Goal: Information Seeking & Learning: Learn about a topic

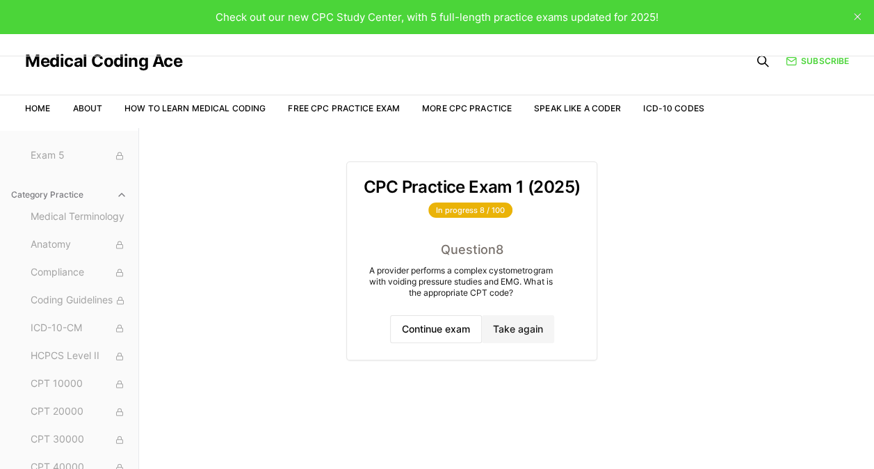
scroll to position [149, 0]
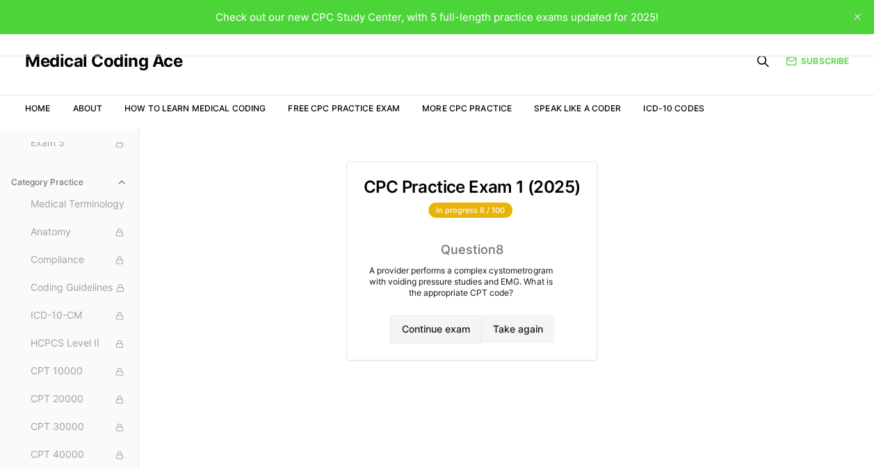
click at [441, 334] on button "Continue exam" at bounding box center [436, 329] width 92 height 28
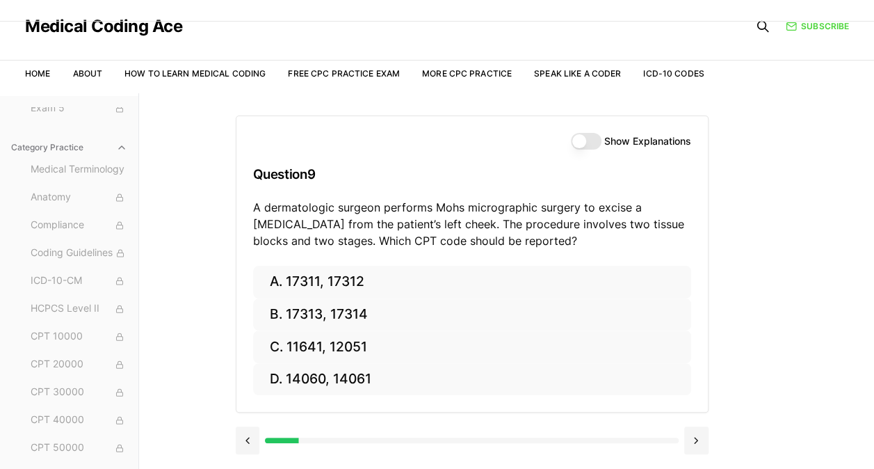
scroll to position [128, 0]
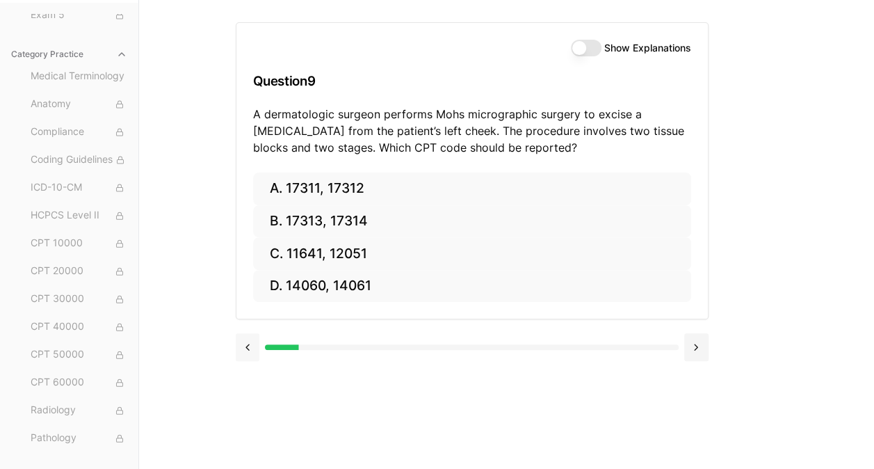
click at [256, 355] on button at bounding box center [248, 347] width 24 height 28
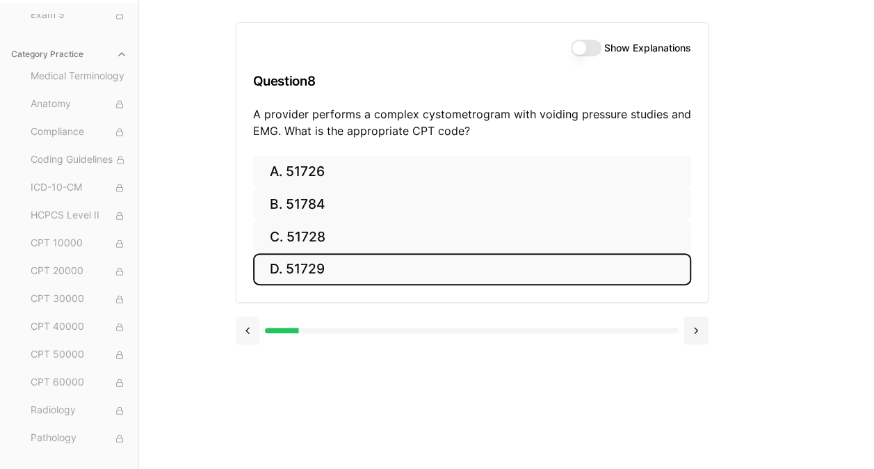
click at [259, 336] on button at bounding box center [248, 330] width 24 height 28
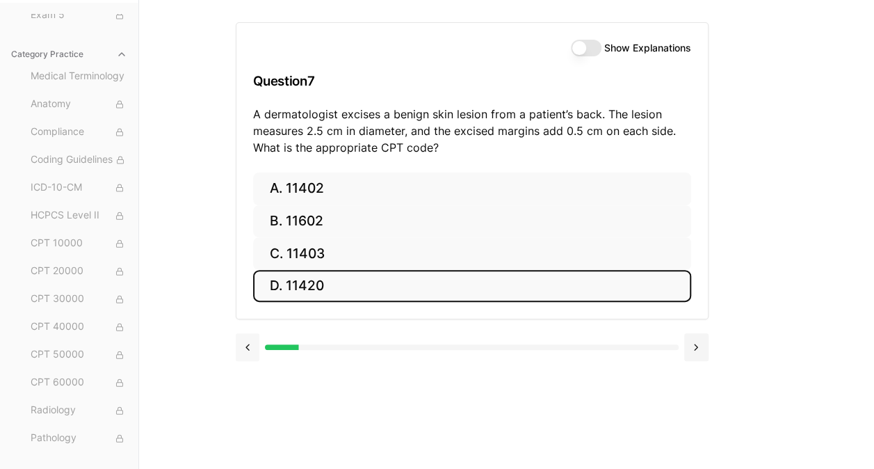
click at [252, 335] on button at bounding box center [248, 347] width 24 height 28
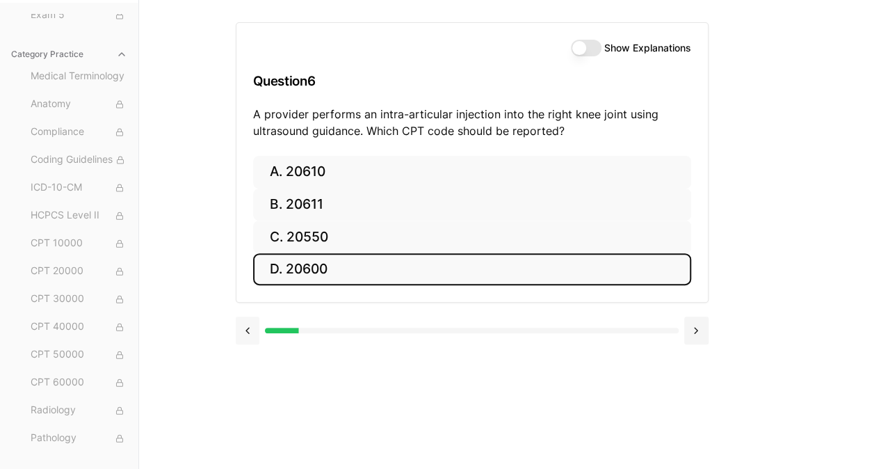
click at [253, 334] on button at bounding box center [248, 330] width 24 height 28
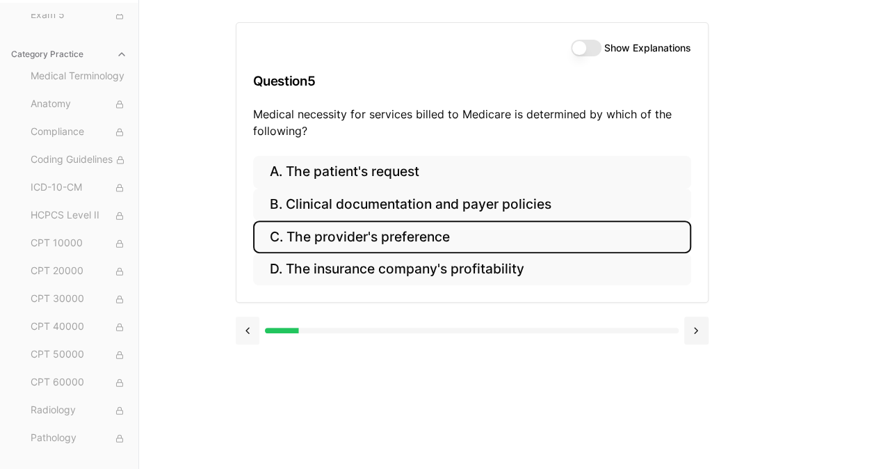
click at [246, 339] on button at bounding box center [248, 330] width 24 height 28
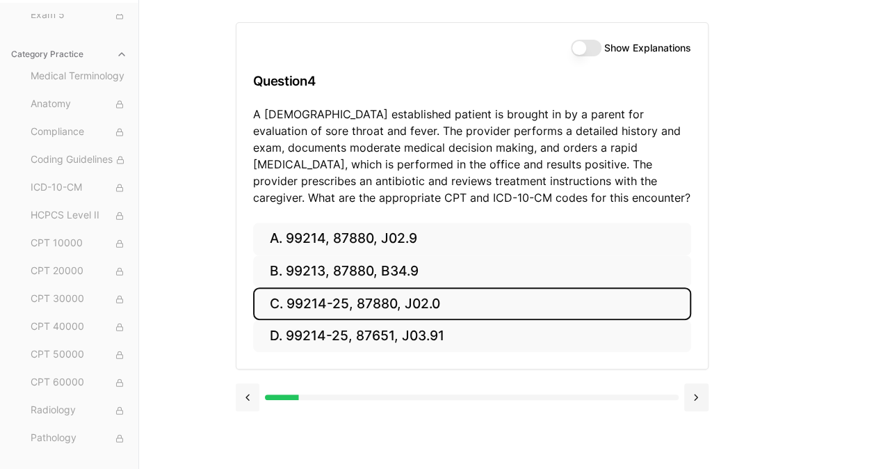
click at [246, 404] on button at bounding box center [248, 397] width 24 height 28
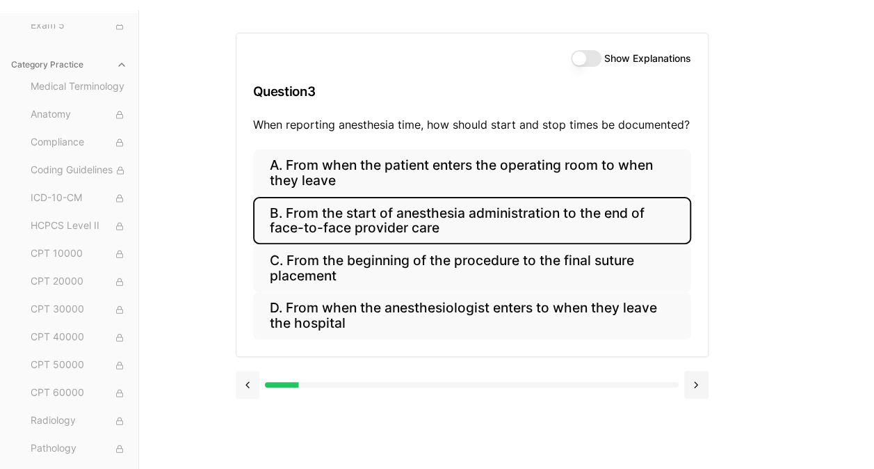
scroll to position [121, 0]
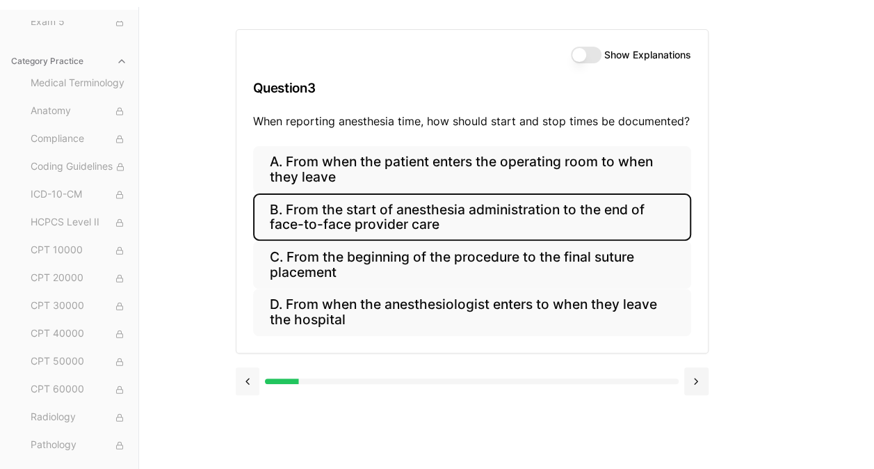
click at [250, 385] on button at bounding box center [248, 381] width 24 height 28
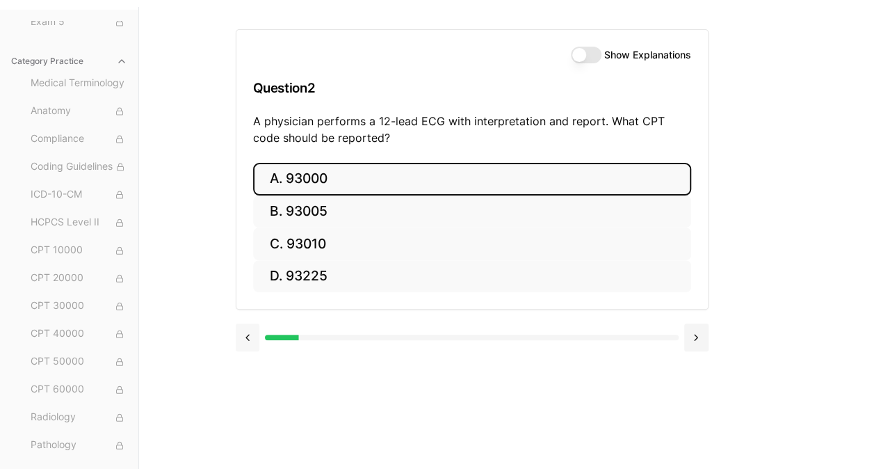
click at [248, 344] on button at bounding box center [248, 337] width 24 height 28
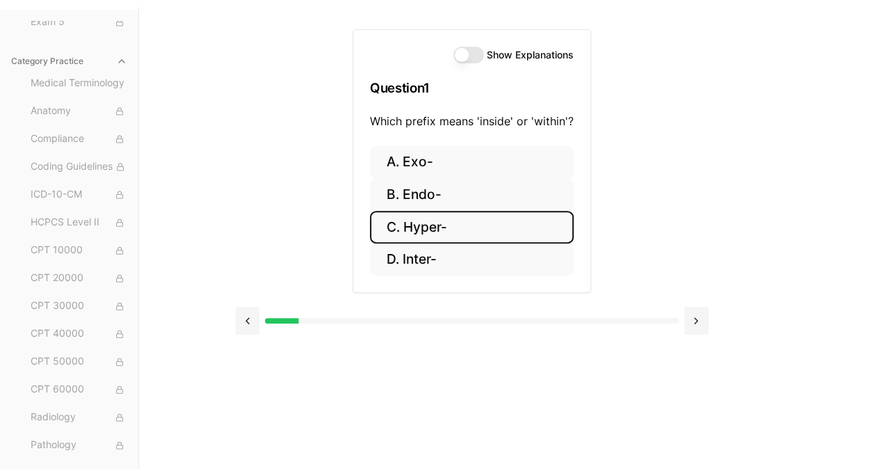
click at [482, 78] on h3 "Question 1" at bounding box center [472, 87] width 204 height 41
click at [470, 60] on button "Show Explanations" at bounding box center [468, 55] width 31 height 17
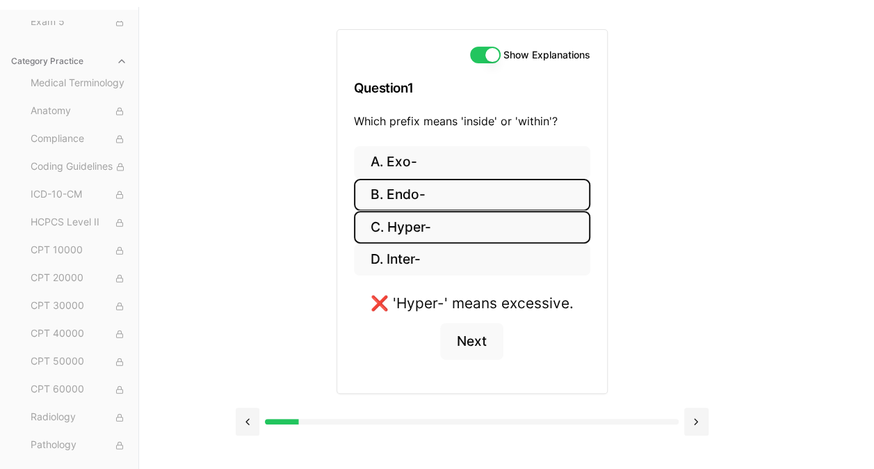
click at [416, 198] on button "B. Endo-" at bounding box center [472, 195] width 236 height 33
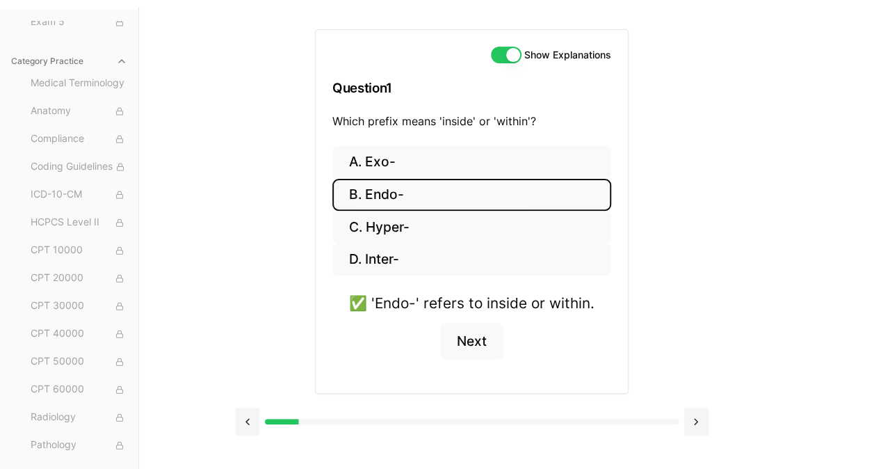
click at [510, 54] on button "Show Explanations" at bounding box center [506, 55] width 31 height 17
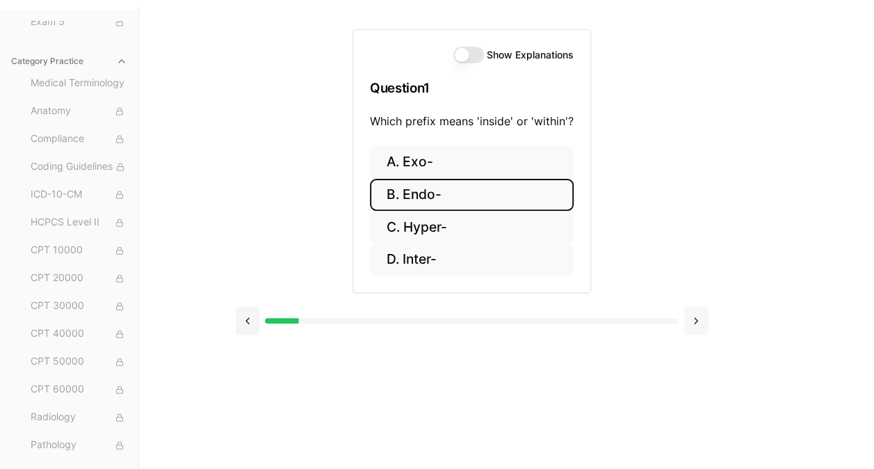
click at [696, 318] on button at bounding box center [696, 321] width 24 height 28
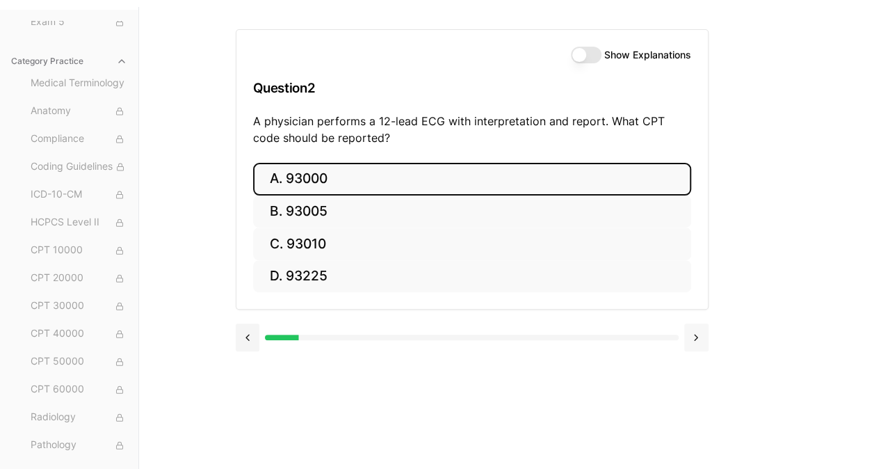
click at [585, 60] on button "Show Explanations" at bounding box center [586, 55] width 31 height 17
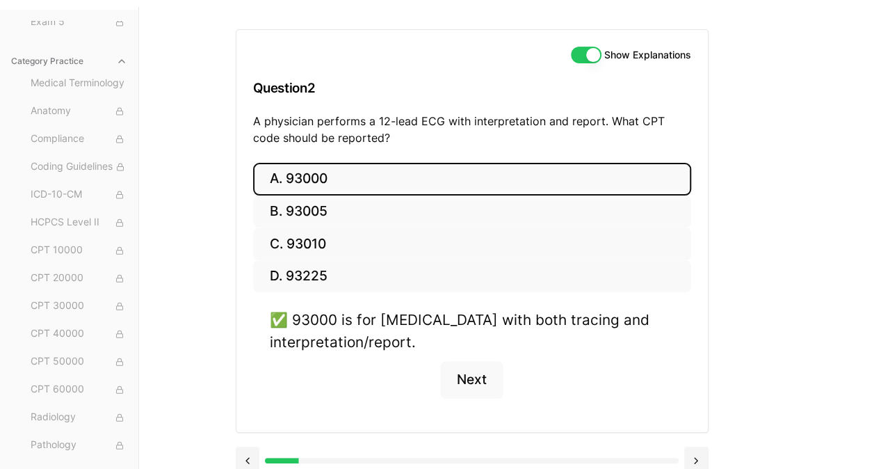
click at [586, 56] on button "Show Explanations" at bounding box center [586, 55] width 31 height 17
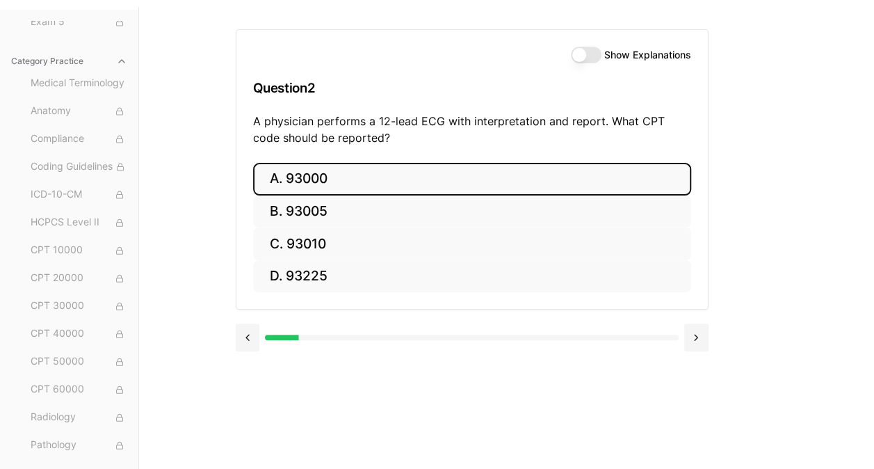
click at [695, 335] on button at bounding box center [696, 337] width 24 height 28
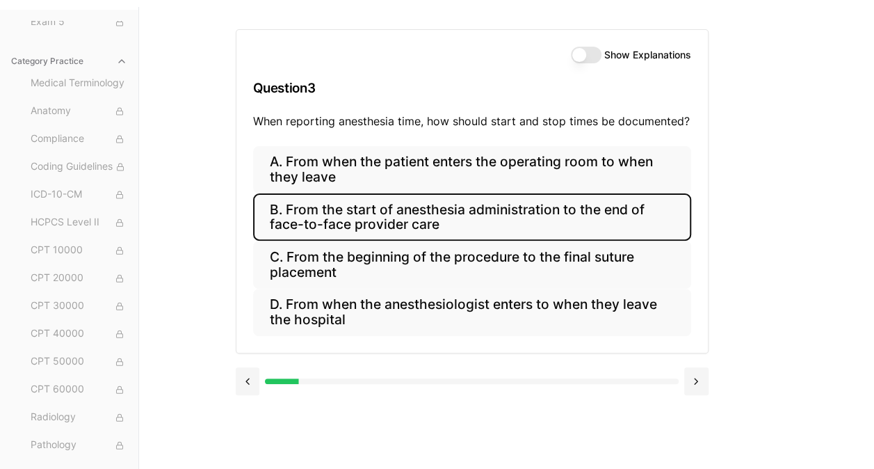
click at [585, 59] on button "Show Explanations" at bounding box center [586, 55] width 31 height 17
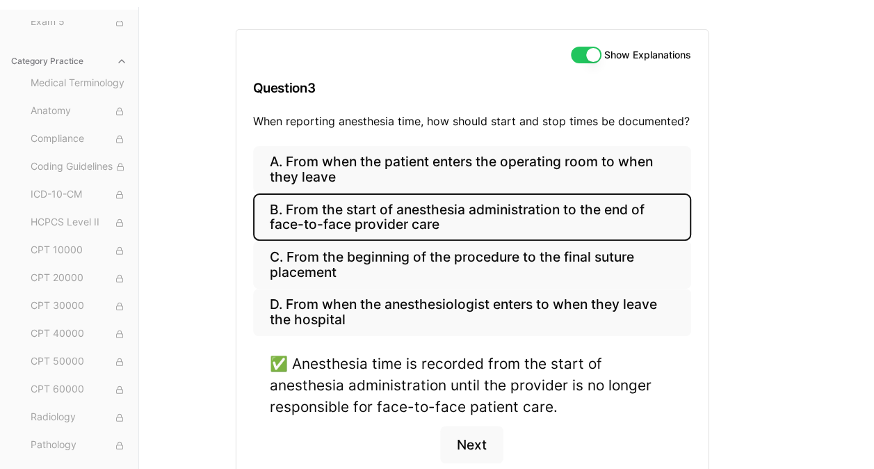
click at [594, 58] on button "Show Explanations" at bounding box center [586, 55] width 31 height 17
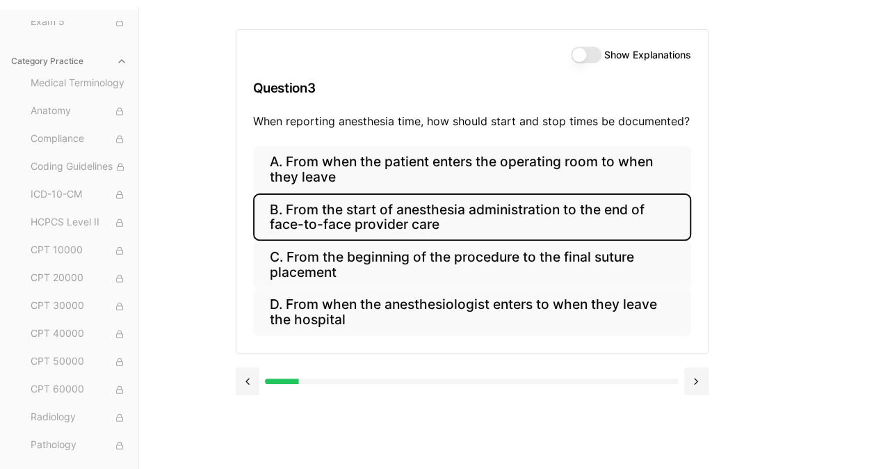
click at [704, 378] on button at bounding box center [696, 381] width 24 height 28
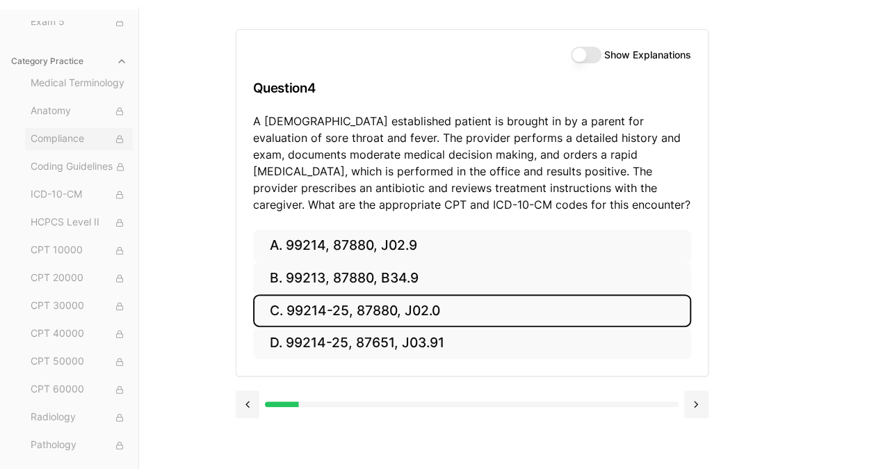
click at [248, 405] on button at bounding box center [248, 404] width 24 height 28
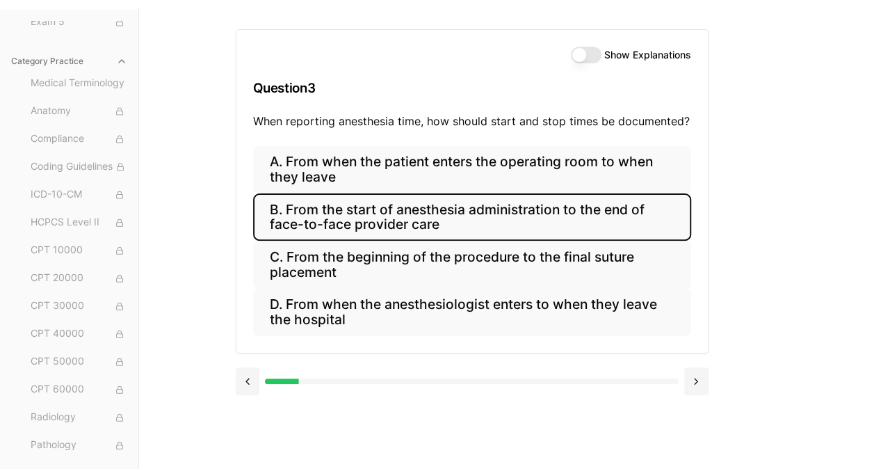
click at [245, 406] on div "Show Explanations Question 3 When reporting anesthesia time, how should start a…" at bounding box center [507, 241] width 542 height 469
click at [250, 374] on button at bounding box center [248, 381] width 24 height 28
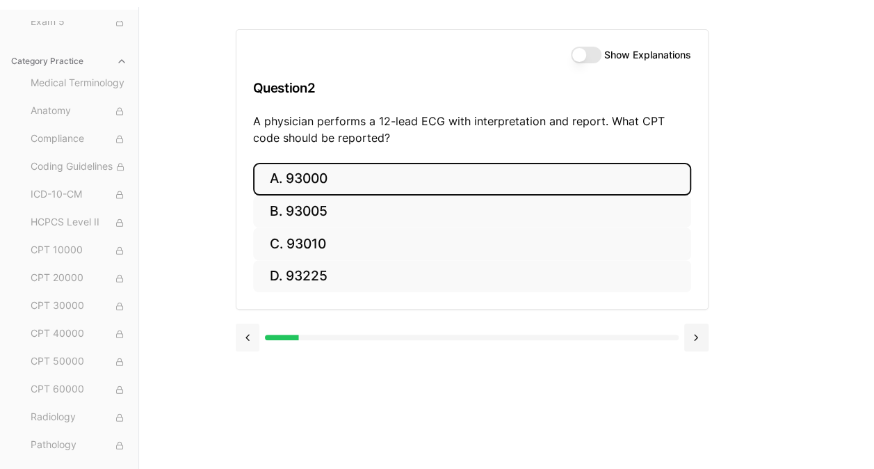
click at [250, 344] on button at bounding box center [248, 337] width 24 height 28
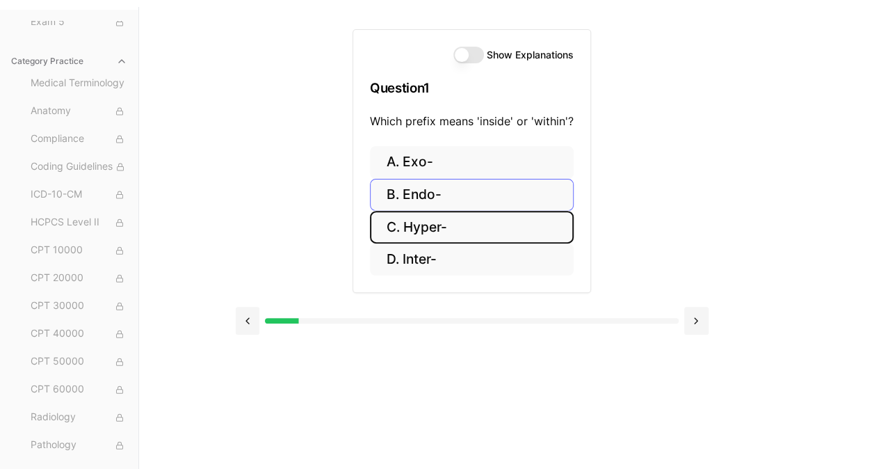
click at [430, 199] on button "B. Endo-" at bounding box center [472, 195] width 204 height 33
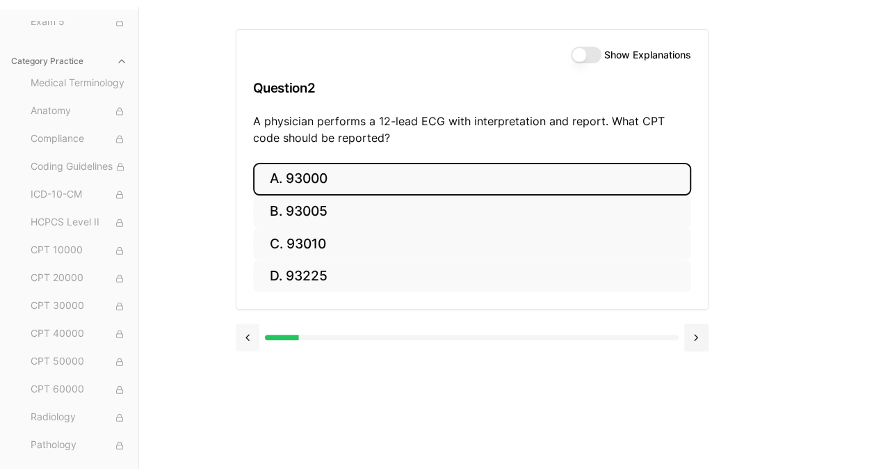
click at [254, 345] on button at bounding box center [248, 337] width 24 height 28
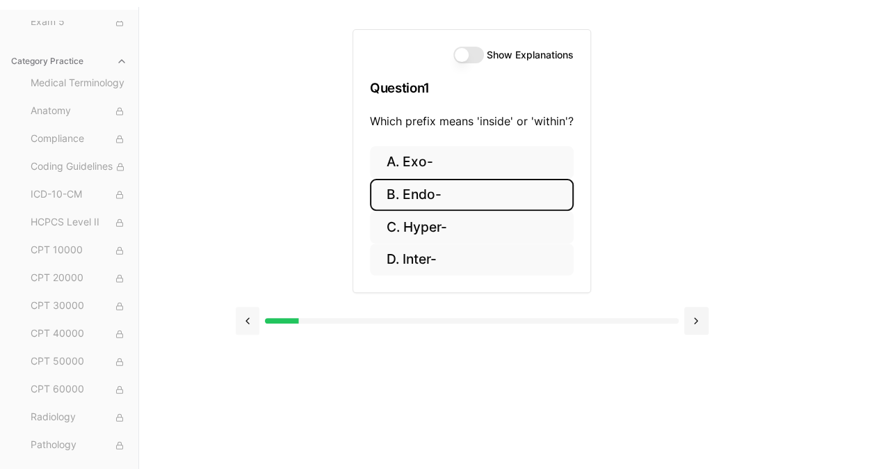
click at [702, 326] on button at bounding box center [696, 321] width 24 height 28
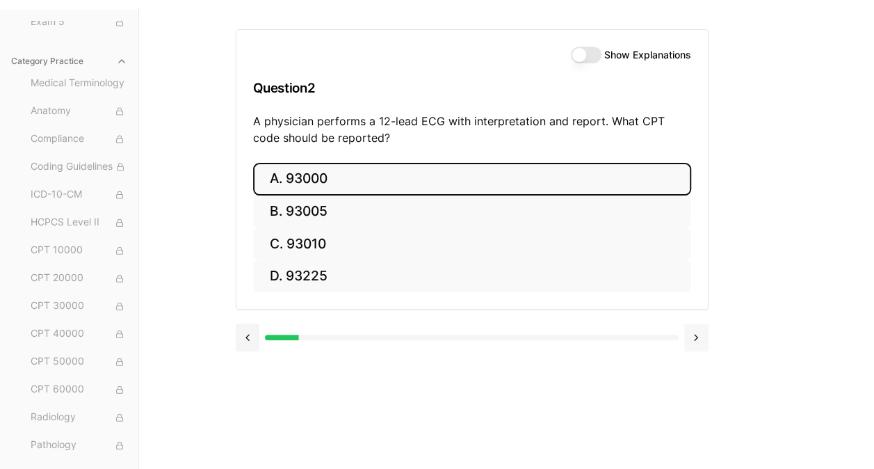
click at [698, 345] on button at bounding box center [696, 337] width 24 height 28
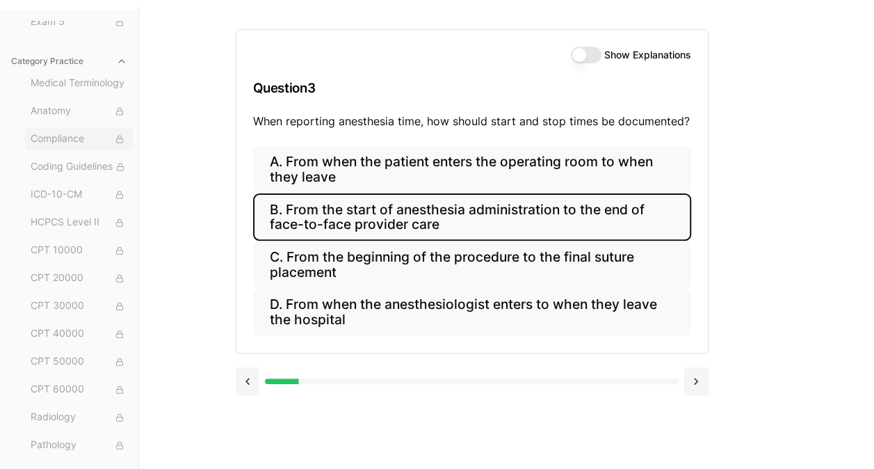
click at [699, 388] on button at bounding box center [696, 381] width 24 height 28
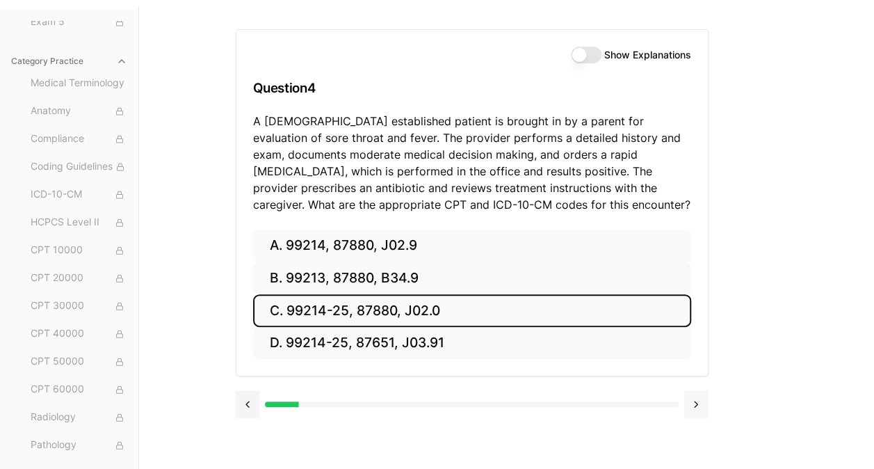
click at [112, 133] on div at bounding box center [119, 138] width 15 height 15
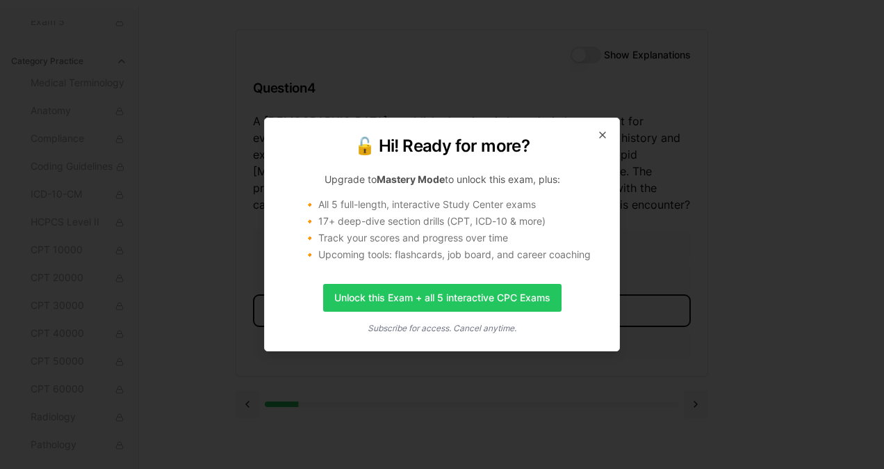
click at [597, 137] on h2 "🔓 Hi! Ready for more?" at bounding box center [442, 146] width 321 height 22
click at [606, 132] on icon "button" at bounding box center [603, 135] width 6 height 6
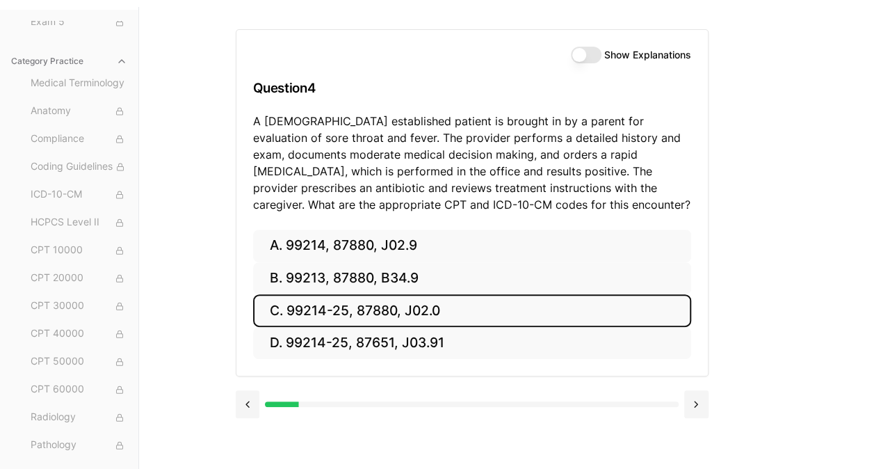
click at [594, 62] on button "Show Explanations" at bounding box center [586, 55] width 31 height 17
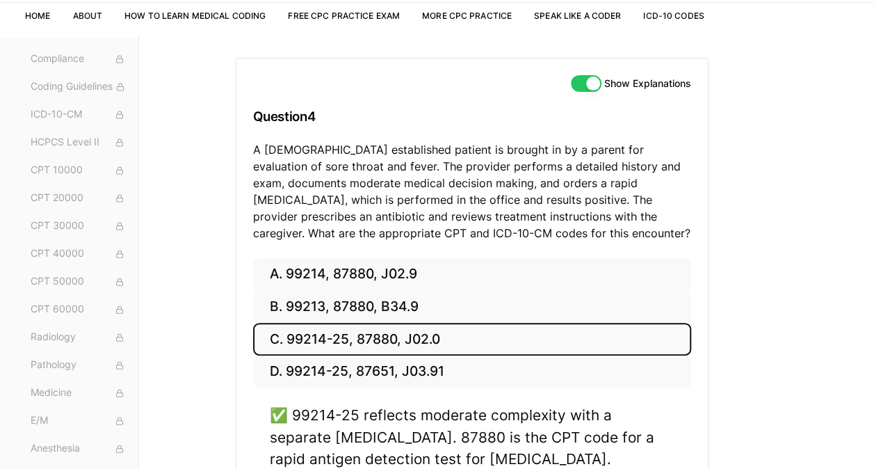
scroll to position [85, 0]
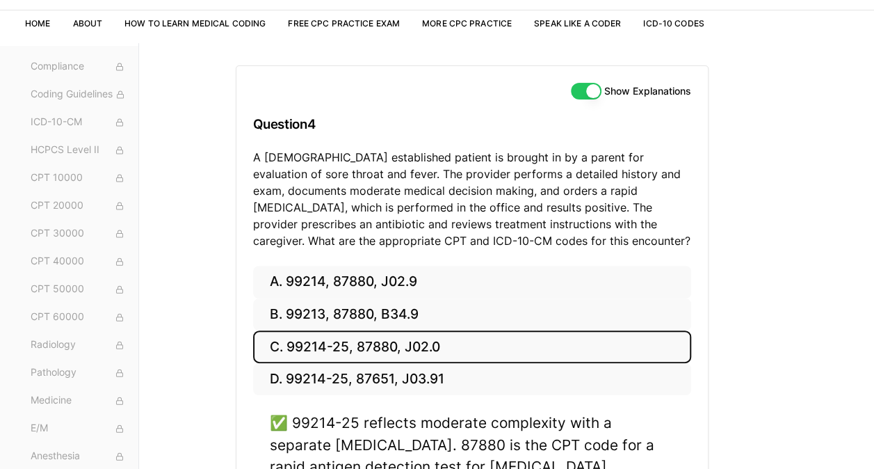
click at [593, 89] on button "Show Explanations" at bounding box center [586, 91] width 31 height 17
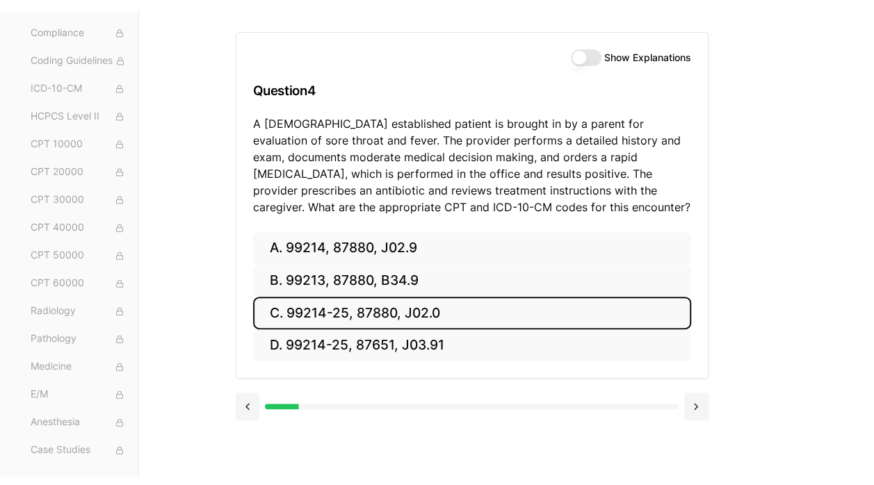
scroll to position [128, 0]
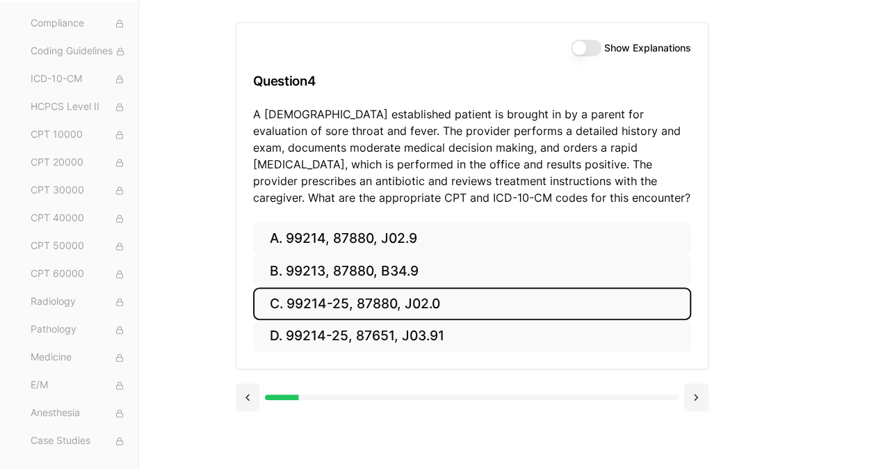
click at [694, 397] on button at bounding box center [696, 397] width 24 height 28
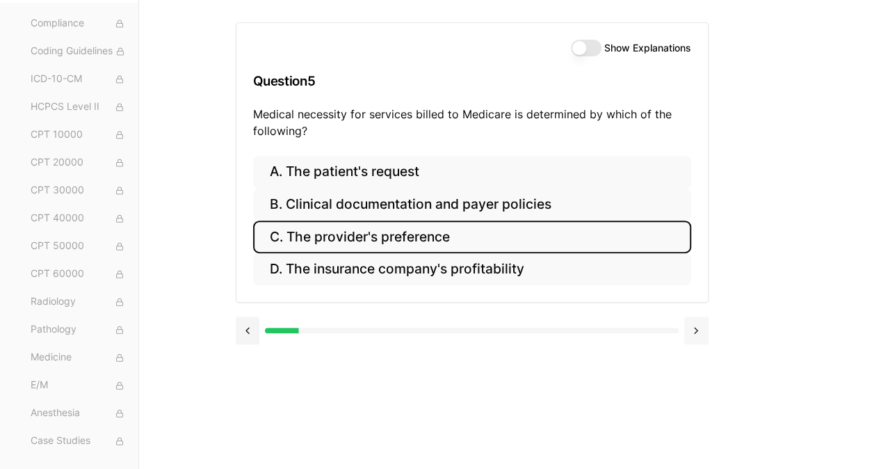
click at [585, 52] on button "Show Explanations" at bounding box center [586, 48] width 31 height 17
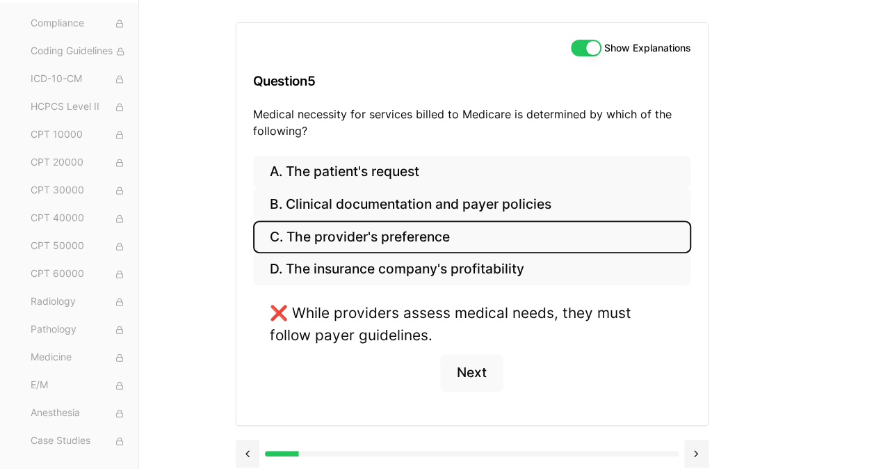
click at [588, 45] on button "Show Explanations" at bounding box center [586, 48] width 31 height 17
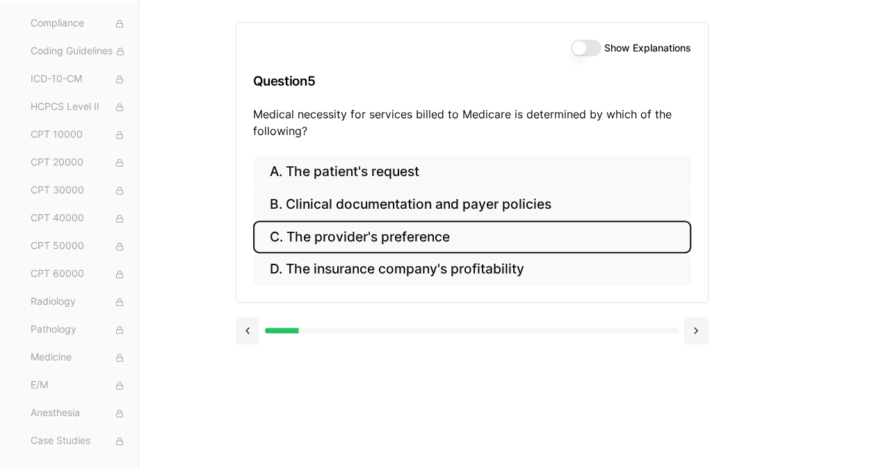
click at [359, 214] on button "B. Clinical documentation and payer policies" at bounding box center [472, 204] width 438 height 33
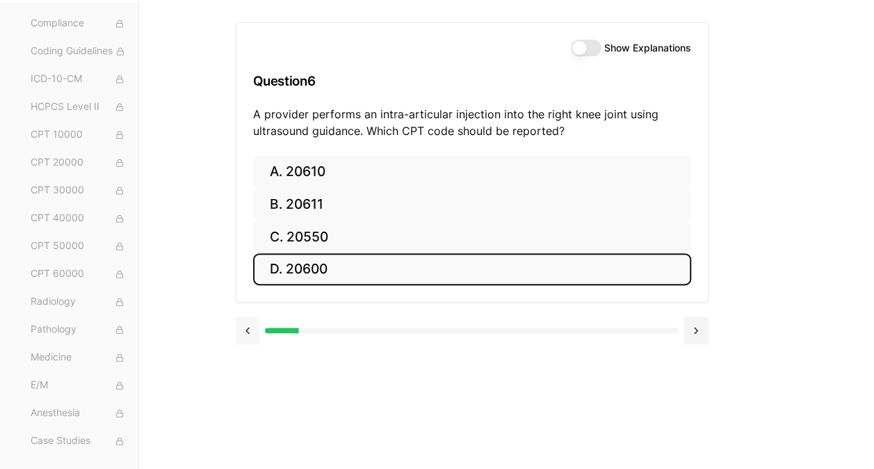
click at [252, 319] on button at bounding box center [248, 330] width 24 height 28
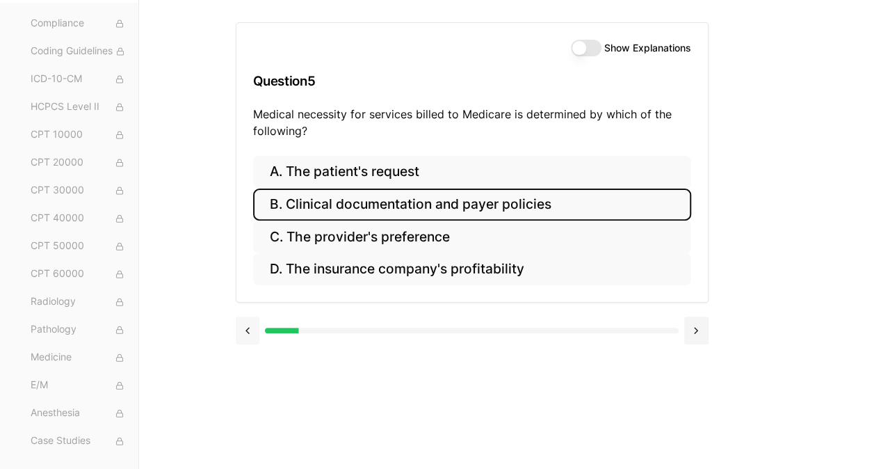
click at [583, 46] on button "Show Explanations" at bounding box center [586, 48] width 31 height 17
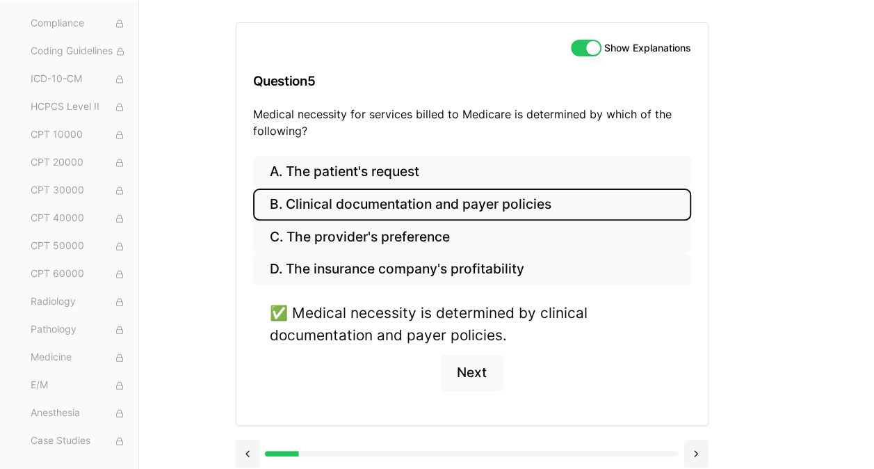
click at [380, 202] on button "B. Clinical documentation and payer policies" at bounding box center [472, 204] width 438 height 33
click at [695, 453] on button at bounding box center [696, 453] width 24 height 28
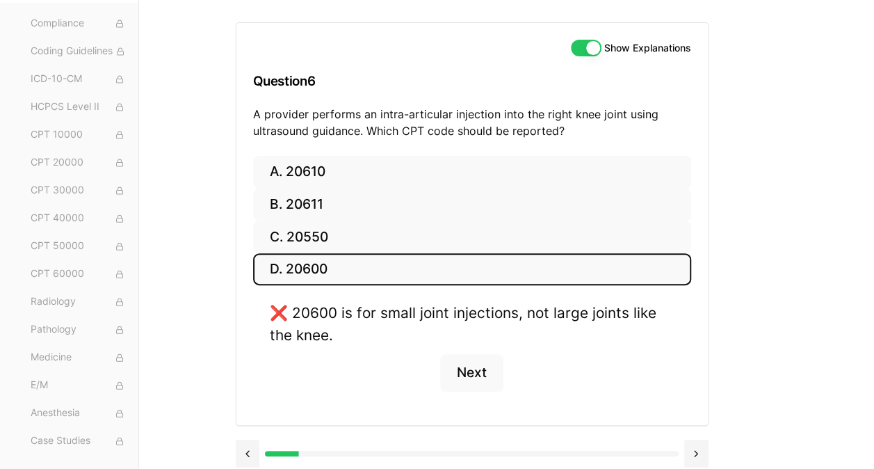
click at [591, 47] on button "Show Explanations" at bounding box center [586, 48] width 31 height 17
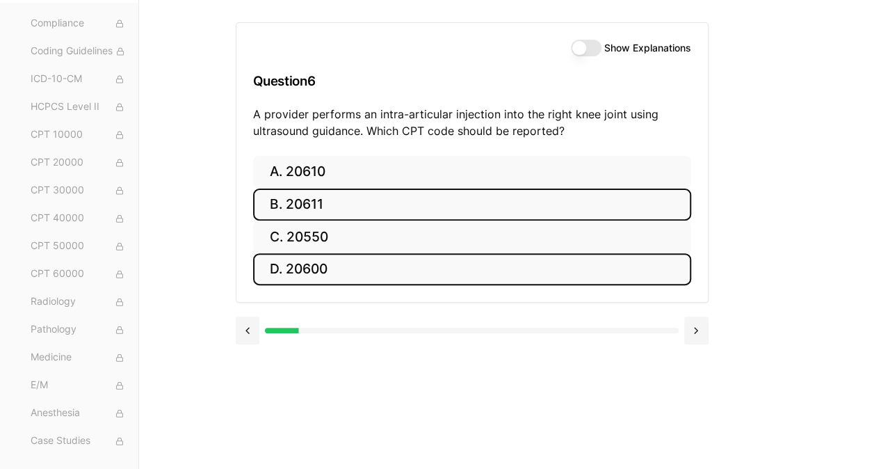
click at [310, 196] on button "B. 20611" at bounding box center [472, 204] width 438 height 33
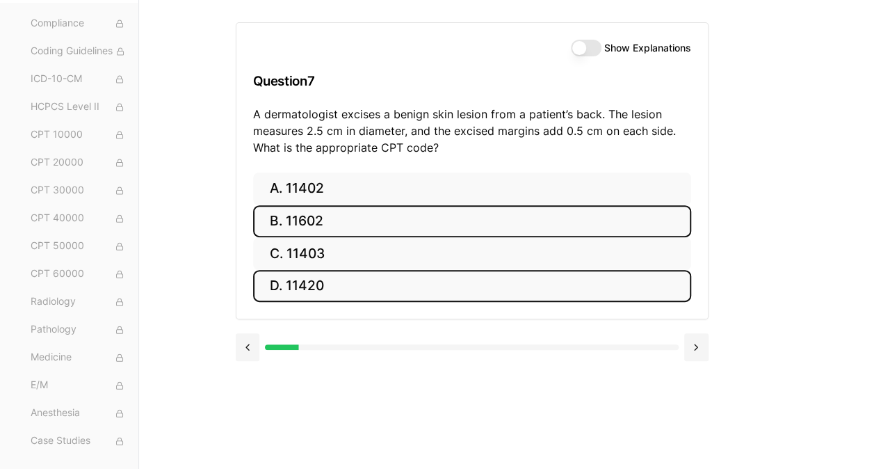
click at [300, 218] on button "B. 11602" at bounding box center [472, 221] width 438 height 33
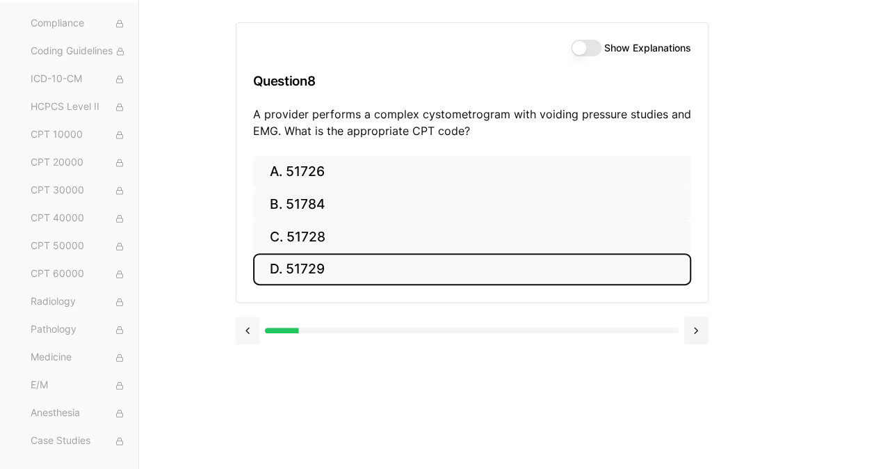
click at [254, 339] on button at bounding box center [248, 330] width 24 height 28
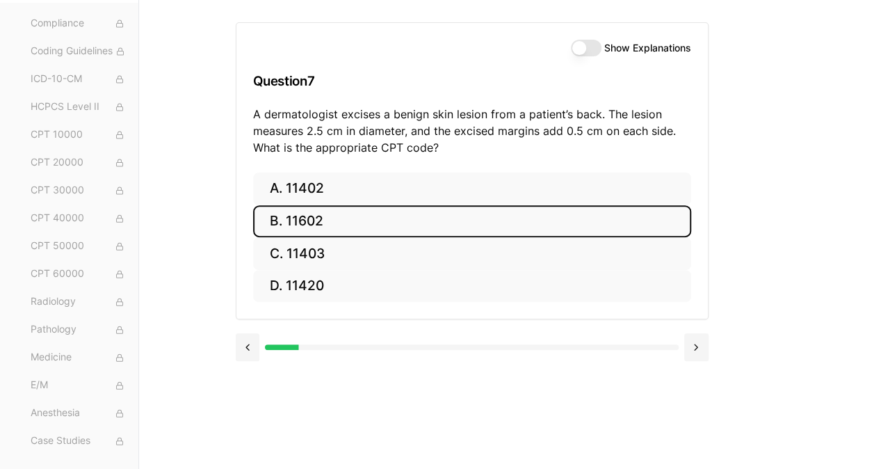
click at [251, 352] on button at bounding box center [248, 347] width 24 height 28
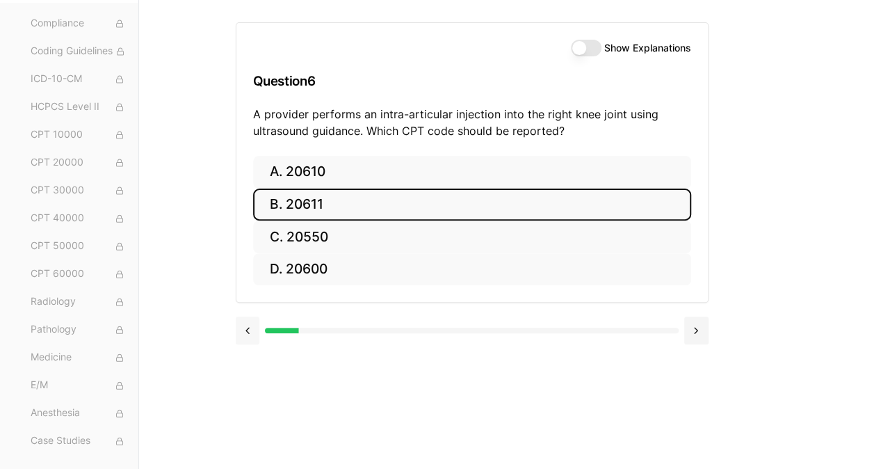
click at [583, 55] on button "Show Explanations" at bounding box center [586, 48] width 31 height 17
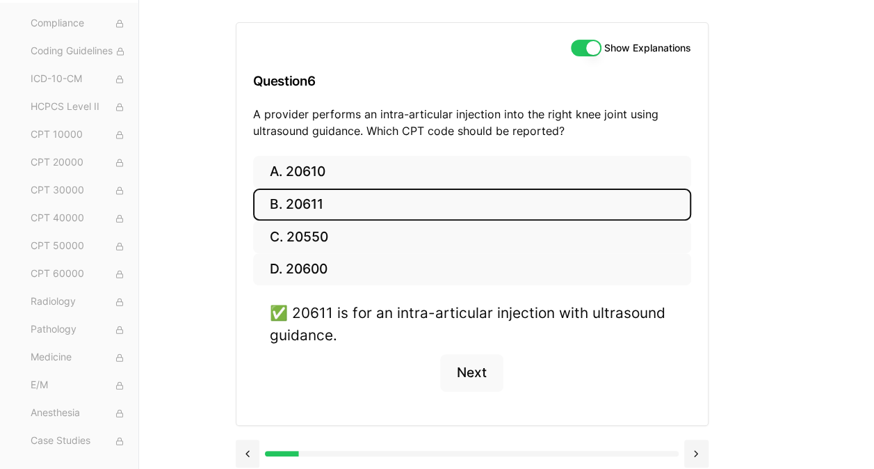
click at [586, 42] on button "Show Explanations" at bounding box center [586, 48] width 31 height 17
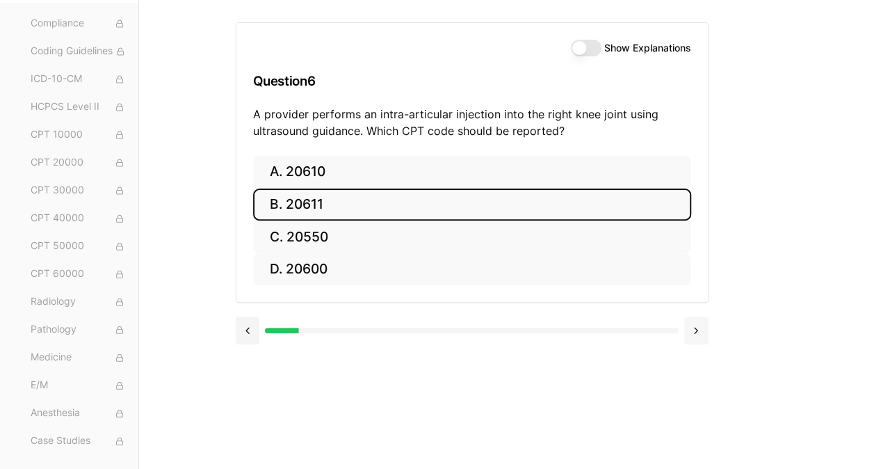
click at [695, 332] on button at bounding box center [696, 330] width 24 height 28
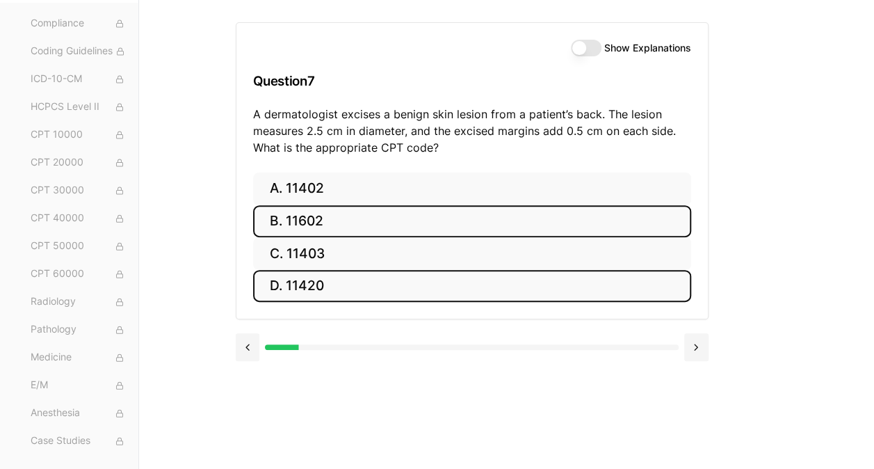
click at [324, 277] on button "D. 11420" at bounding box center [472, 286] width 438 height 33
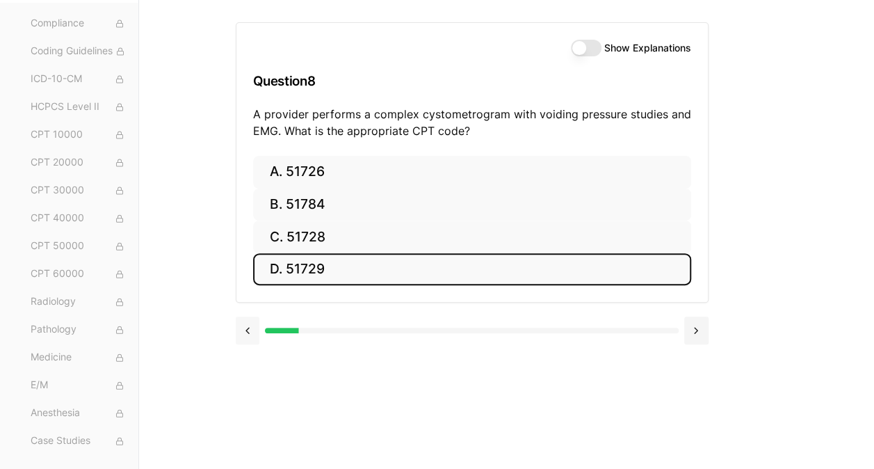
click at [241, 325] on button at bounding box center [248, 330] width 24 height 28
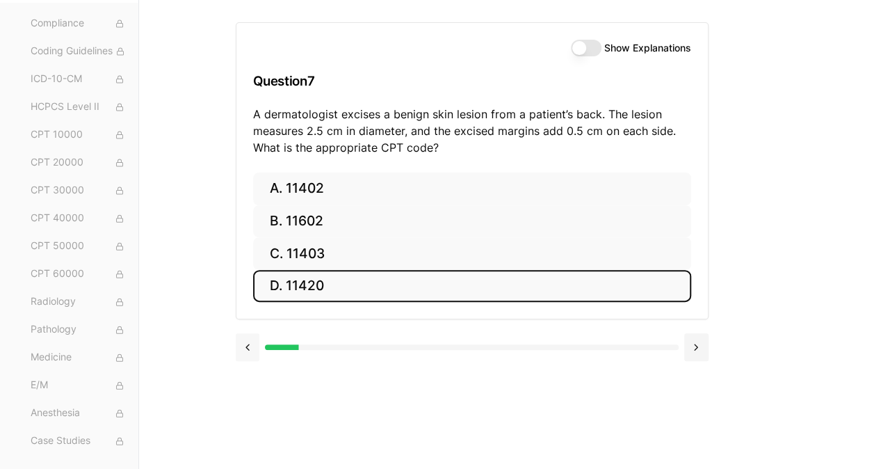
click at [595, 51] on button "Show Explanations" at bounding box center [586, 48] width 31 height 17
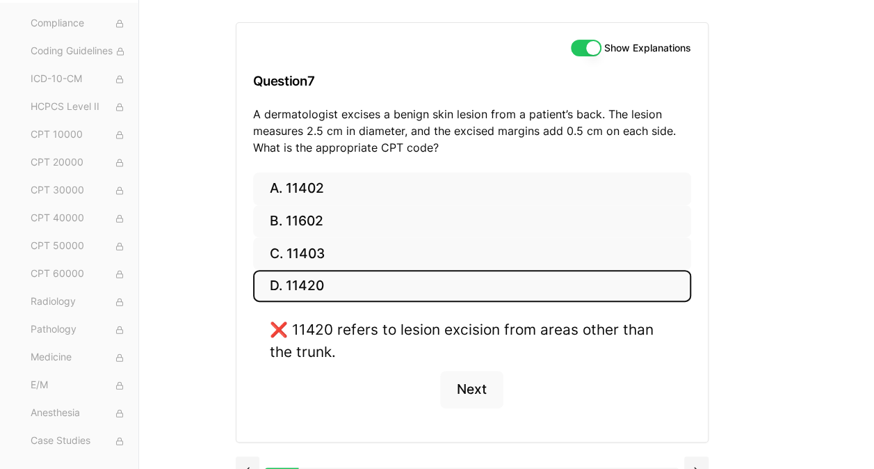
click at [590, 50] on button "Show Explanations" at bounding box center [586, 48] width 31 height 17
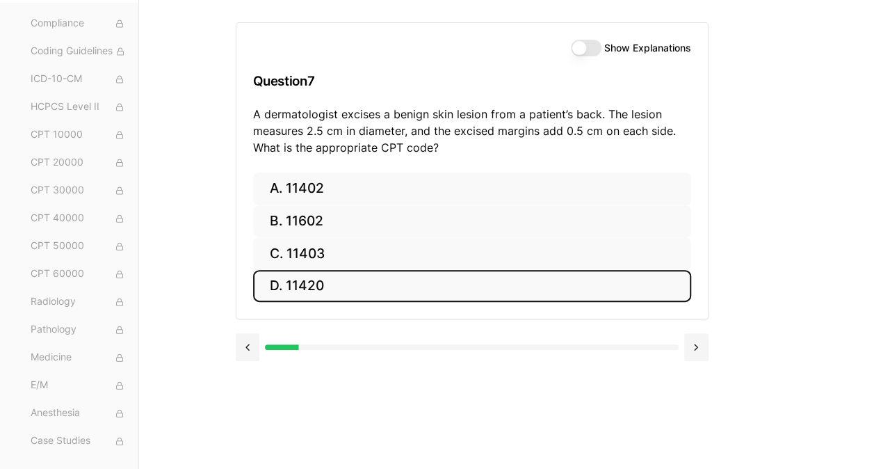
click at [241, 325] on div at bounding box center [472, 345] width 473 height 53
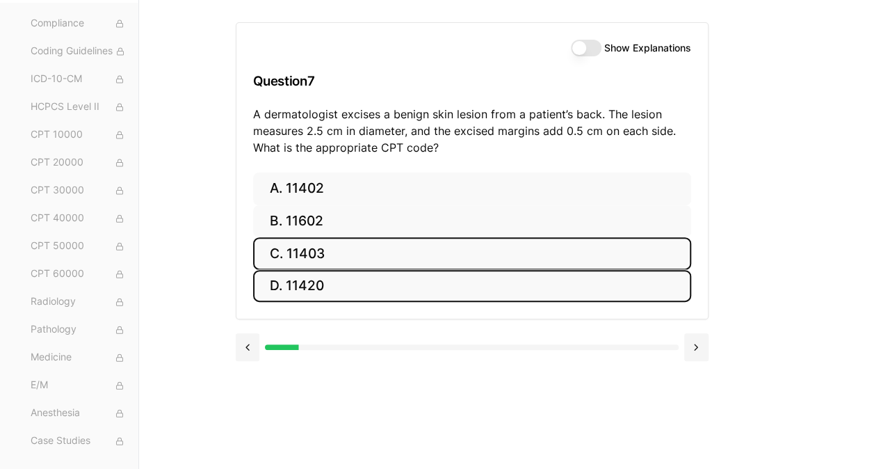
click at [306, 248] on button "C. 11403" at bounding box center [472, 253] width 438 height 33
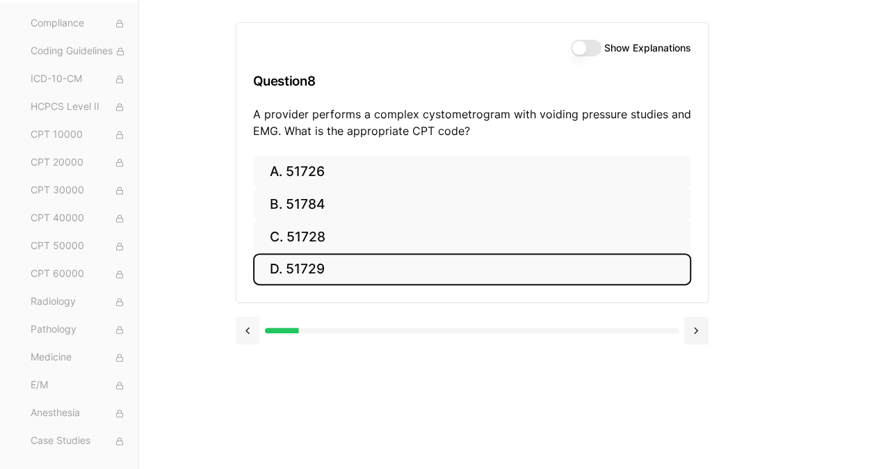
click at [249, 329] on button at bounding box center [248, 330] width 24 height 28
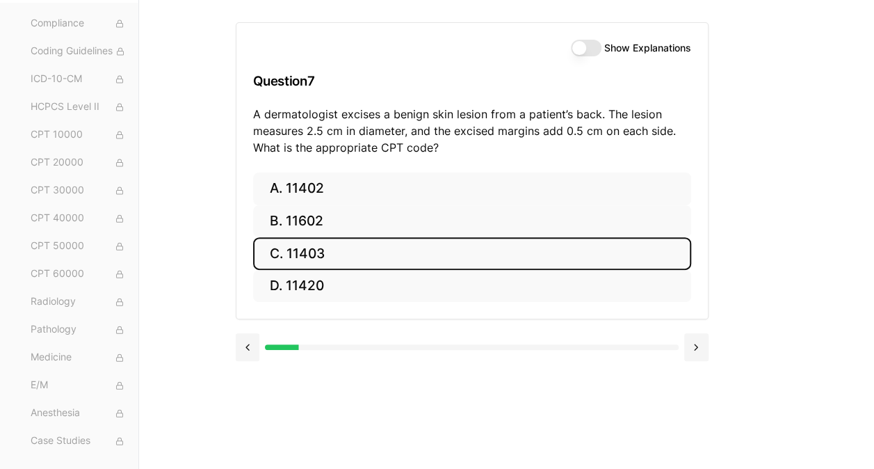
click at [585, 53] on button "Show Explanations" at bounding box center [586, 48] width 31 height 17
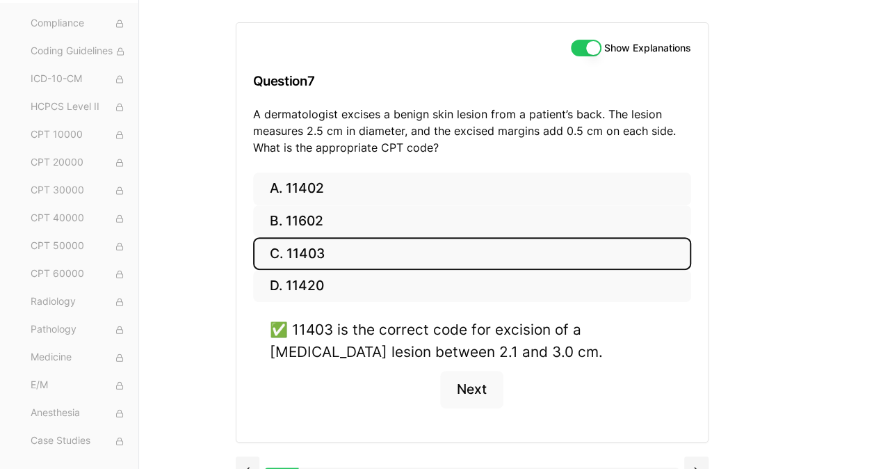
click at [586, 54] on button "Show Explanations" at bounding box center [586, 48] width 31 height 17
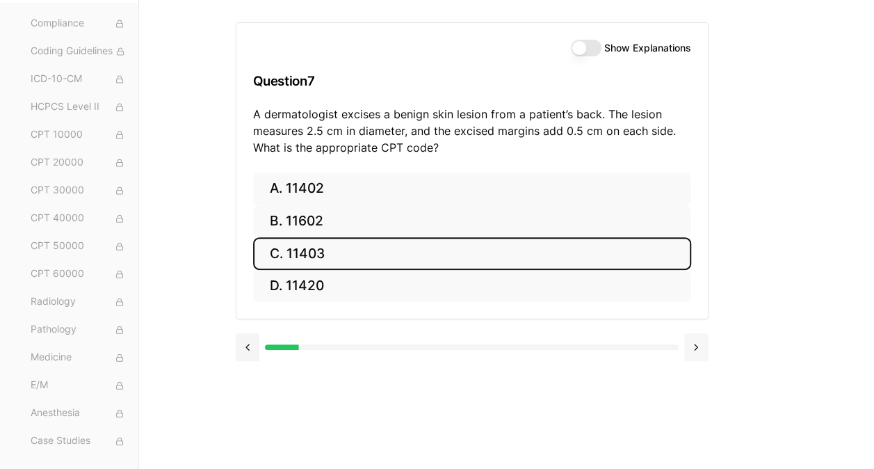
click at [700, 341] on button at bounding box center [696, 347] width 24 height 28
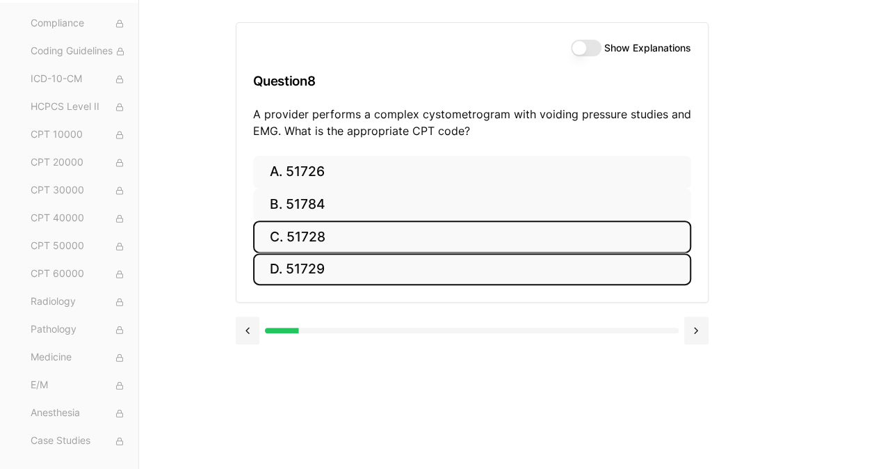
drag, startPoint x: 313, startPoint y: 235, endPoint x: 300, endPoint y: 234, distance: 12.6
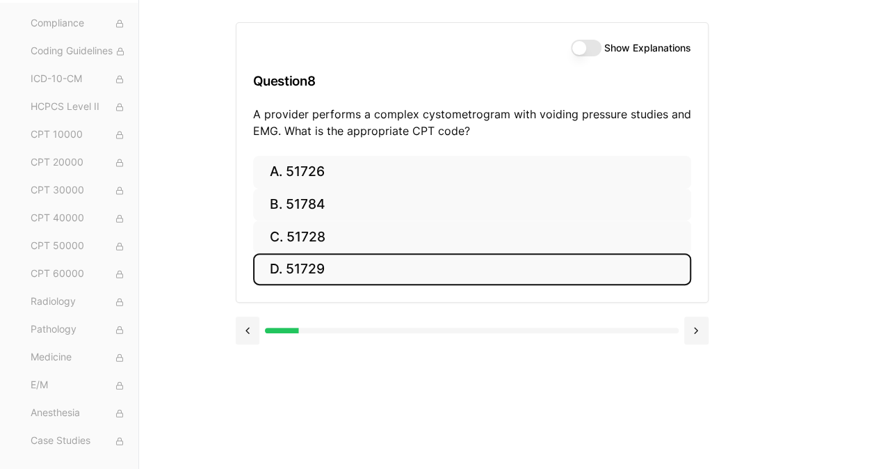
drag, startPoint x: 300, startPoint y: 234, endPoint x: 791, endPoint y: 312, distance: 496.4
click at [791, 312] on div "Practice Exams Exam 1 Exam 2 Exam 3 Exam 4 Exam 5 Category Practice Medical Ter…" at bounding box center [437, 234] width 874 height 469
click at [312, 234] on button "C. 51728" at bounding box center [472, 236] width 438 height 33
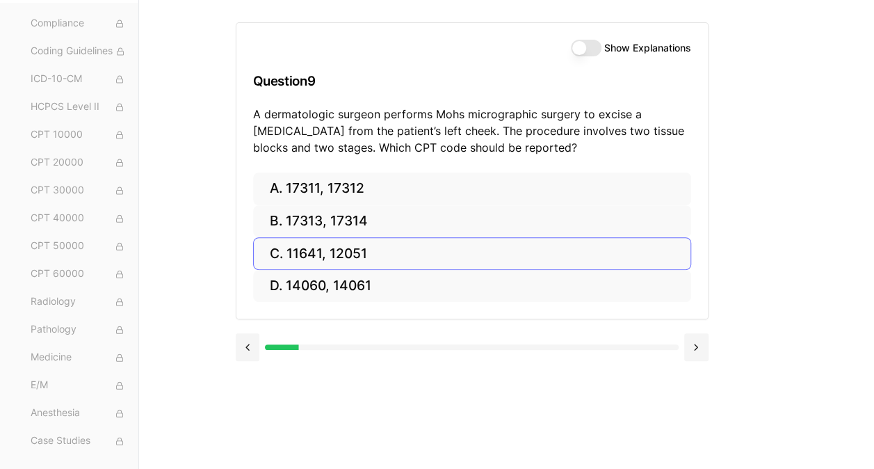
click at [242, 344] on button at bounding box center [248, 347] width 24 height 28
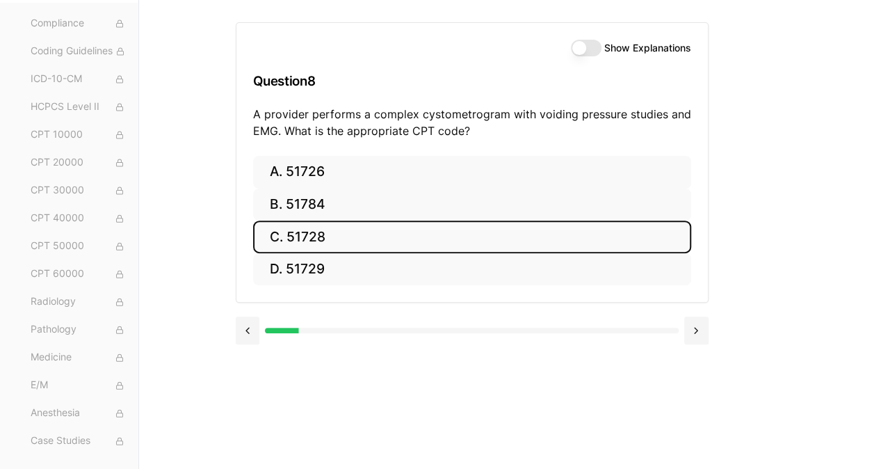
click at [581, 52] on button "Show Explanations" at bounding box center [586, 48] width 31 height 17
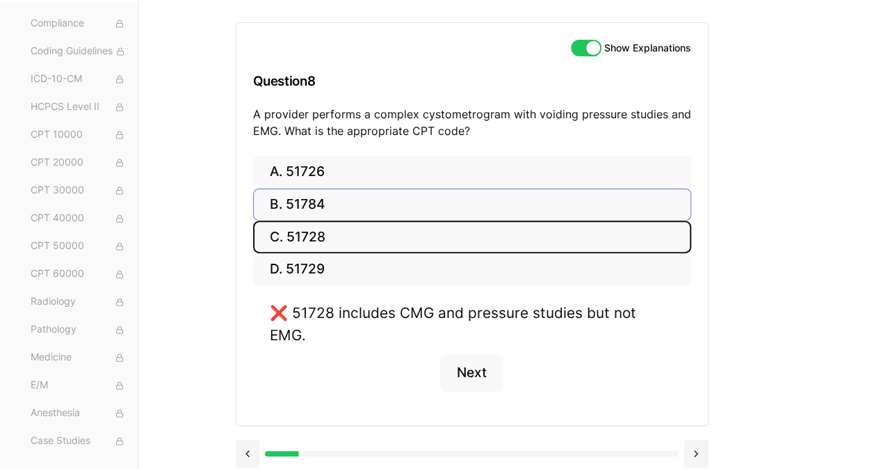
click at [306, 208] on button "B. 51784" at bounding box center [472, 204] width 438 height 33
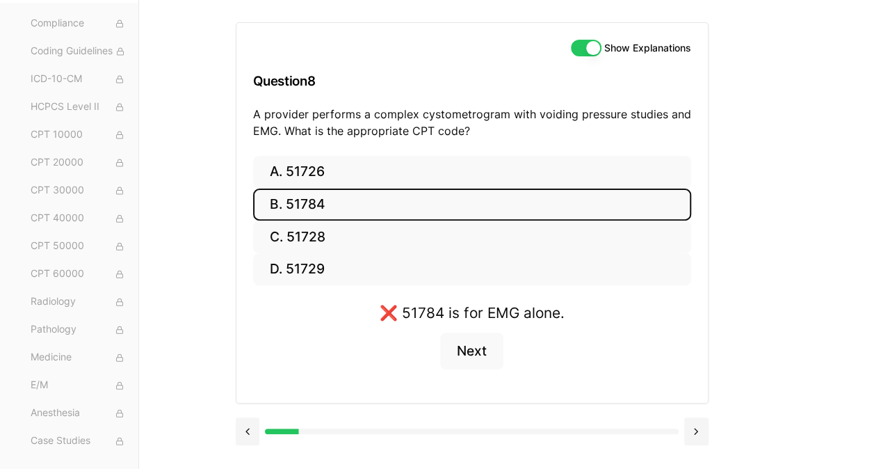
click at [574, 43] on button "Show Explanations" at bounding box center [586, 48] width 31 height 17
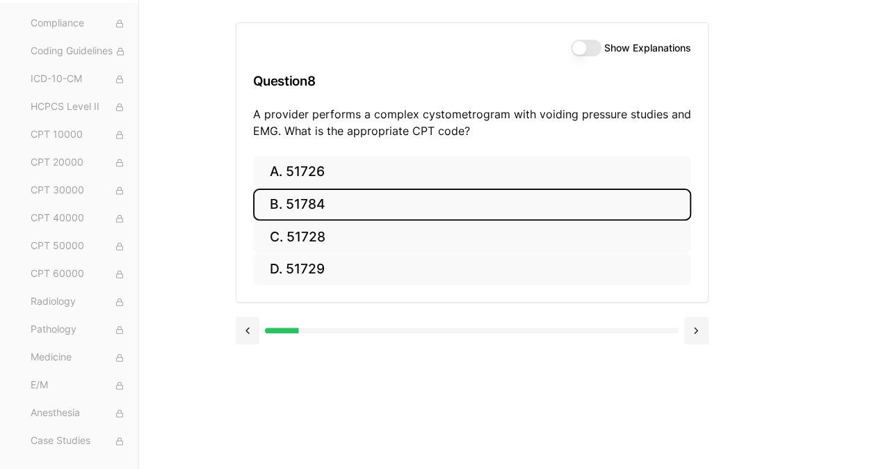
click at [318, 210] on button "B. 51784" at bounding box center [472, 204] width 438 height 33
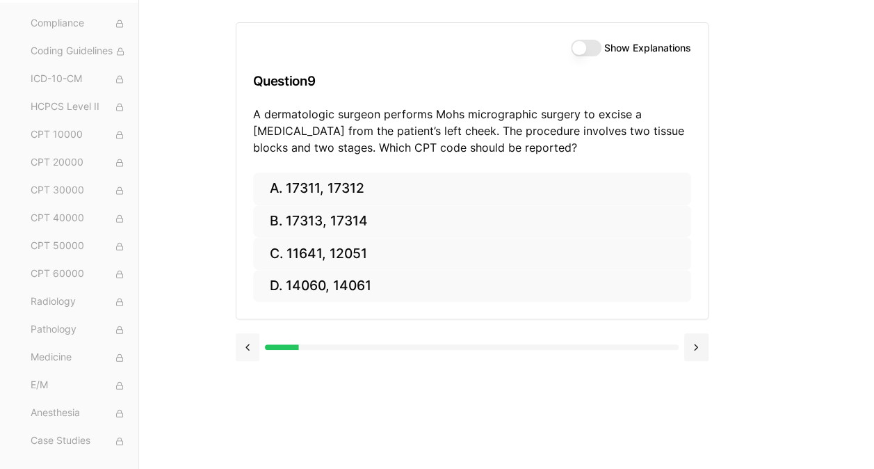
click at [248, 344] on button at bounding box center [248, 347] width 24 height 28
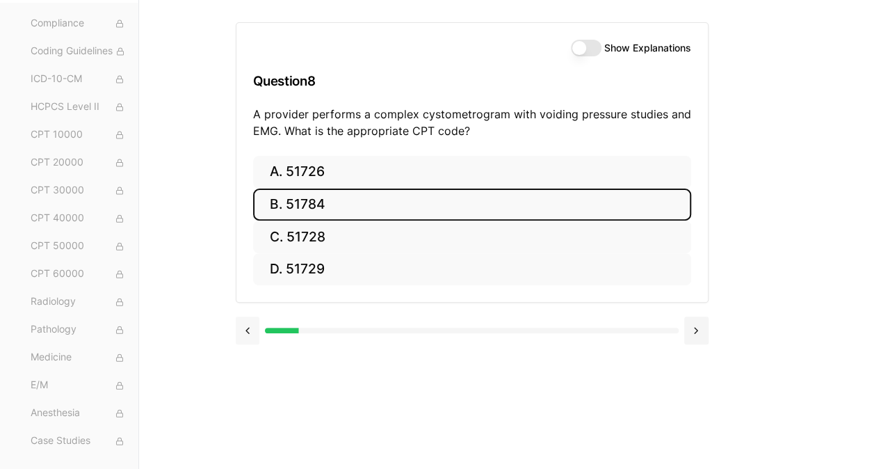
click at [586, 45] on button "Show Explanations" at bounding box center [586, 48] width 31 height 17
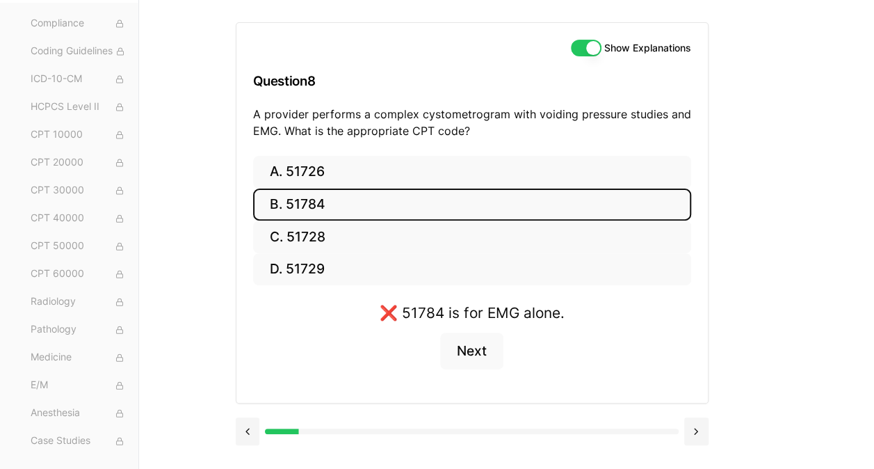
click at [303, 268] on button "D. 51729" at bounding box center [472, 269] width 438 height 33
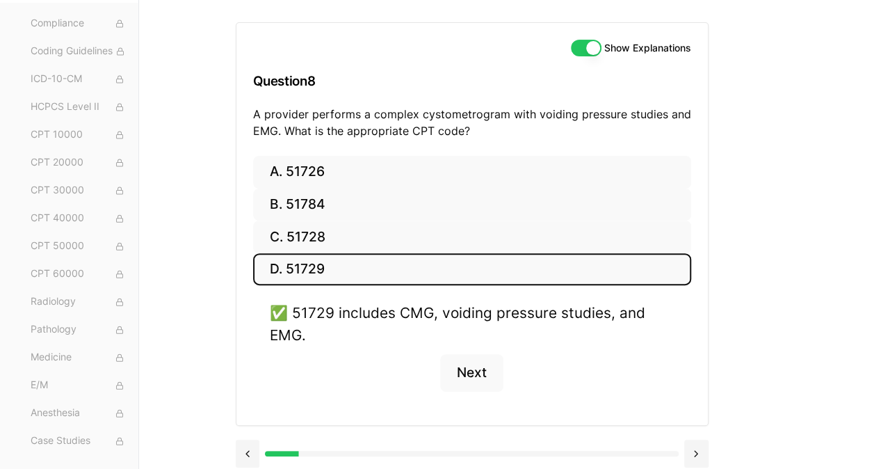
click at [592, 53] on button "Show Explanations" at bounding box center [586, 48] width 31 height 17
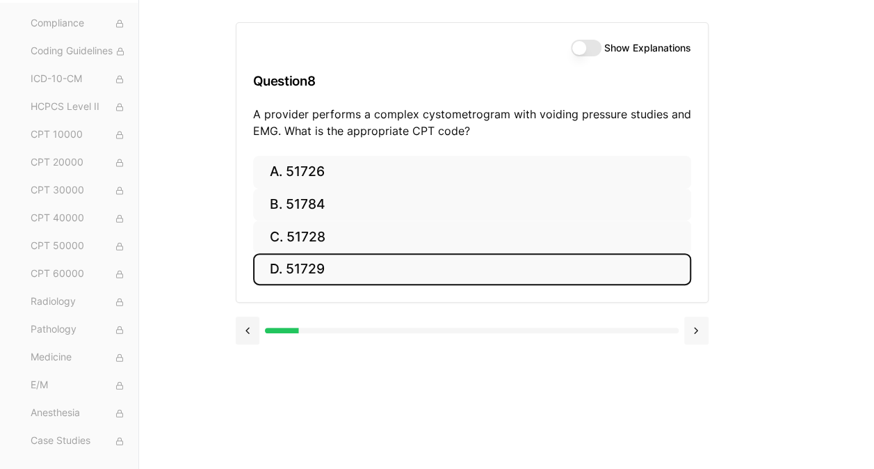
click at [693, 341] on button at bounding box center [696, 330] width 24 height 28
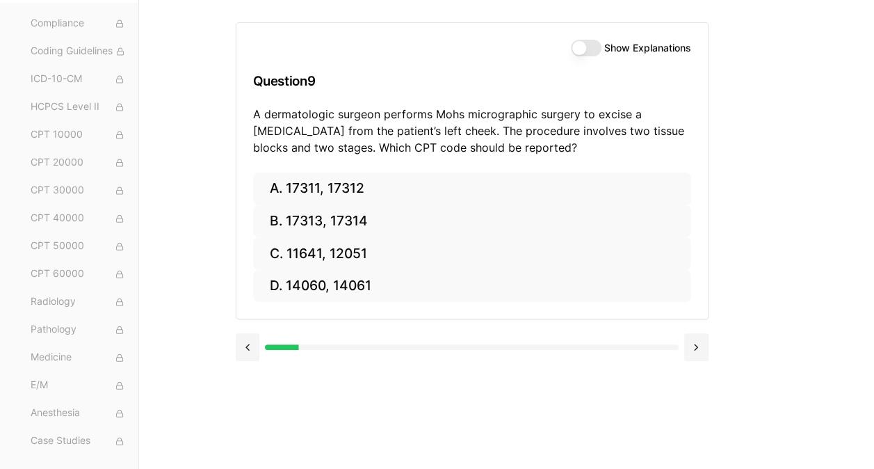
click at [344, 203] on button "A. 17311, 17312" at bounding box center [472, 188] width 438 height 33
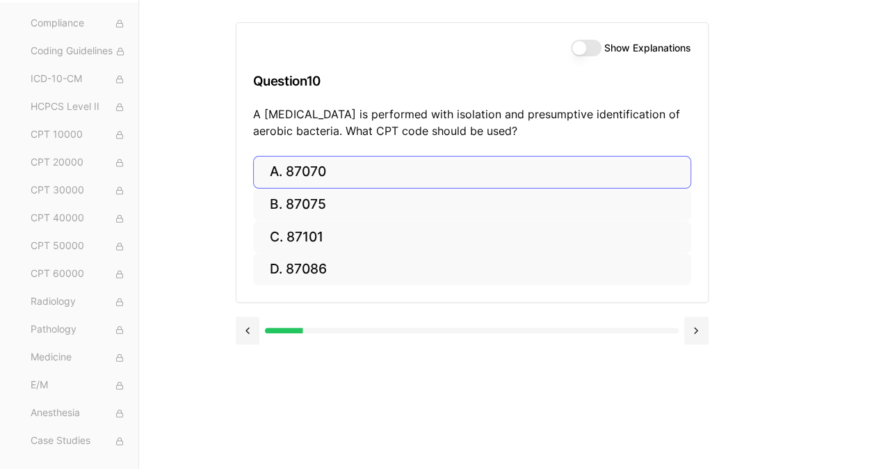
click at [247, 328] on button at bounding box center [248, 330] width 24 height 28
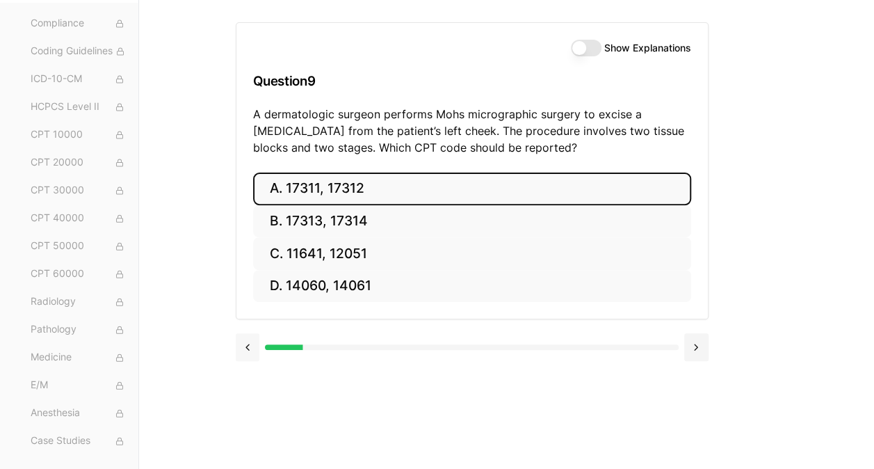
click at [578, 49] on button "Show Explanations" at bounding box center [586, 48] width 31 height 17
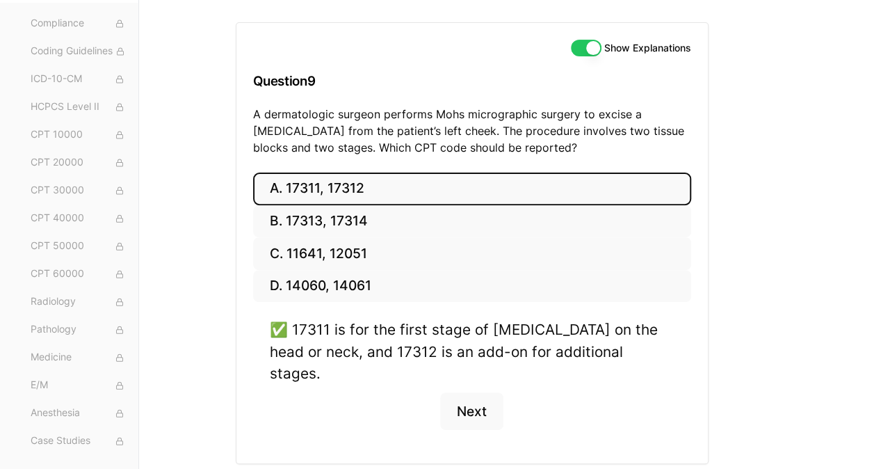
click at [579, 54] on button "Show Explanations" at bounding box center [586, 48] width 31 height 17
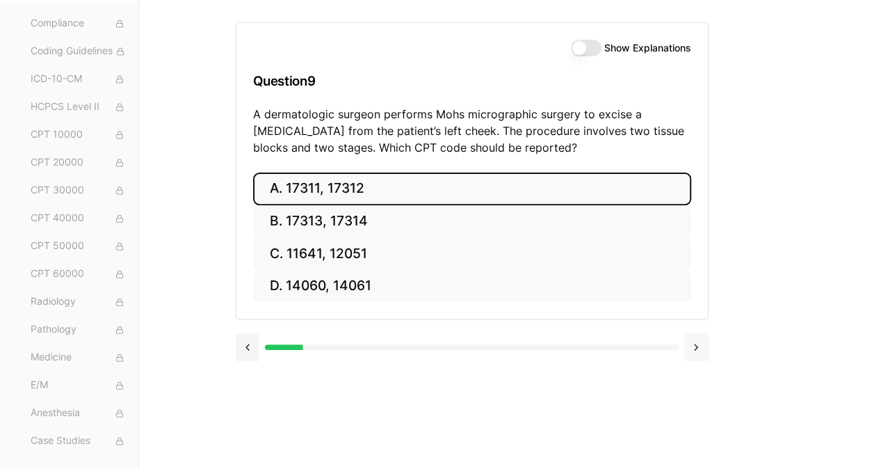
click at [691, 345] on button at bounding box center [696, 347] width 24 height 28
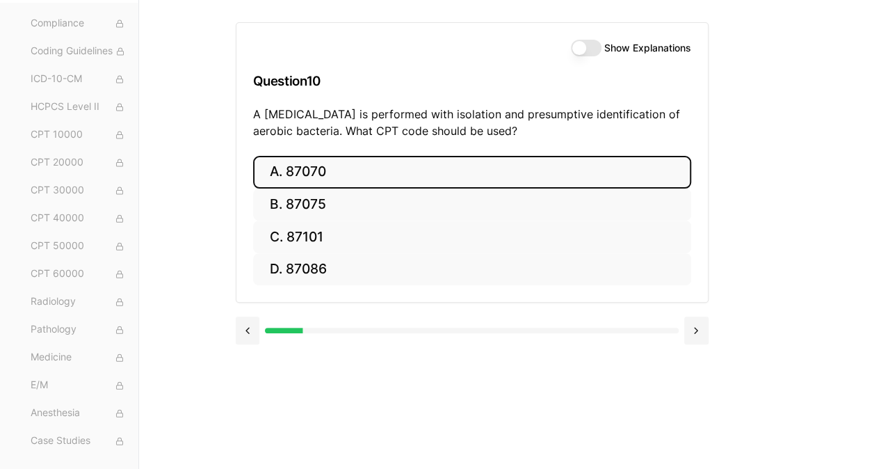
click at [300, 165] on button "A. 87070" at bounding box center [472, 172] width 438 height 33
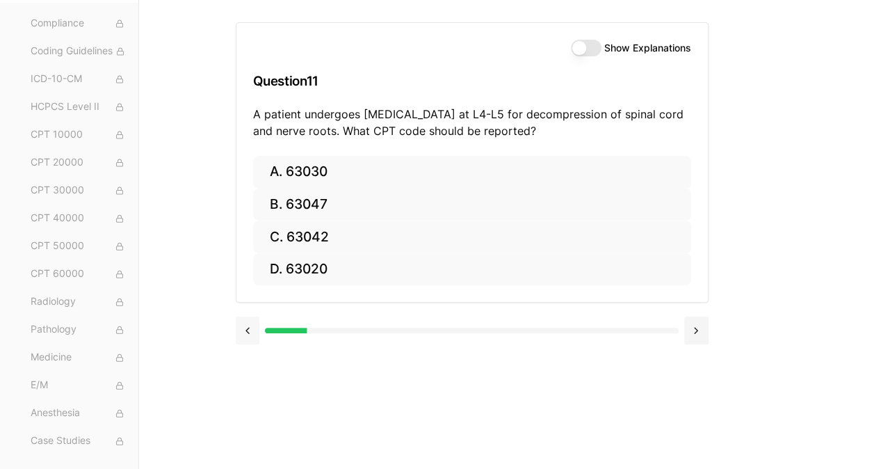
click at [246, 339] on button at bounding box center [248, 330] width 24 height 28
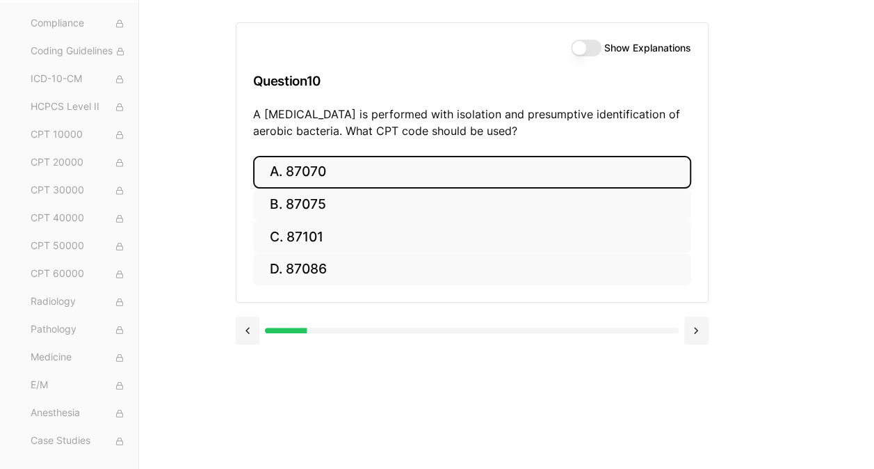
click at [588, 51] on button "Show Explanations" at bounding box center [586, 48] width 31 height 17
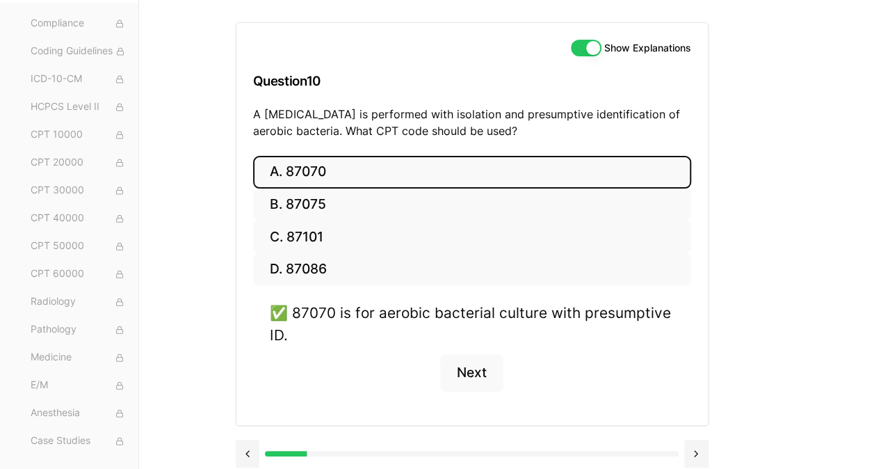
click at [584, 53] on button "Show Explanations" at bounding box center [586, 48] width 31 height 17
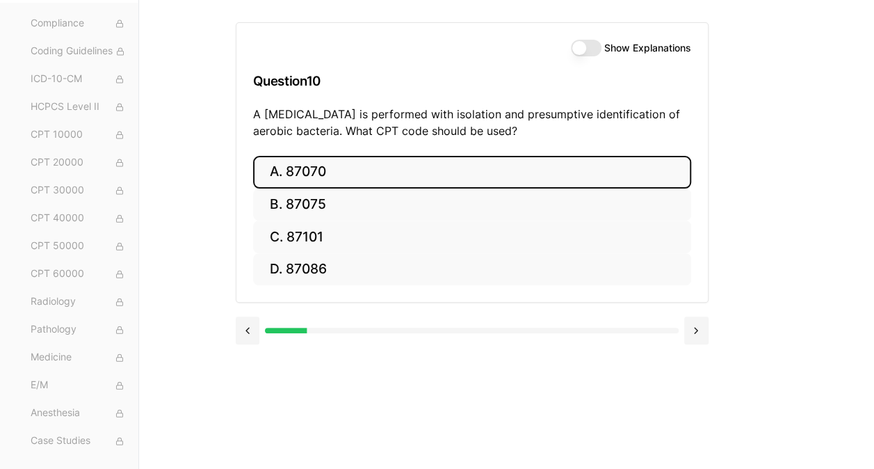
click at [691, 329] on button at bounding box center [696, 330] width 24 height 28
click at [296, 165] on button "A. 63030" at bounding box center [472, 172] width 438 height 33
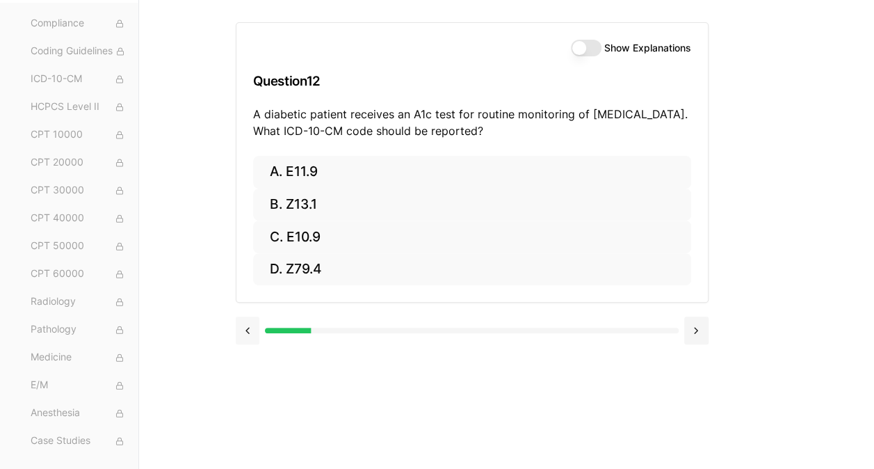
click at [245, 330] on button at bounding box center [248, 330] width 24 height 28
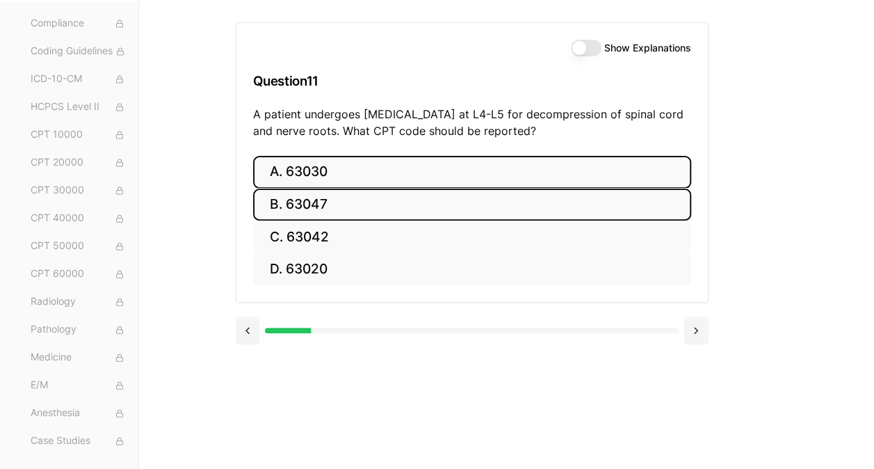
click at [333, 202] on button "B. 63047" at bounding box center [472, 204] width 438 height 33
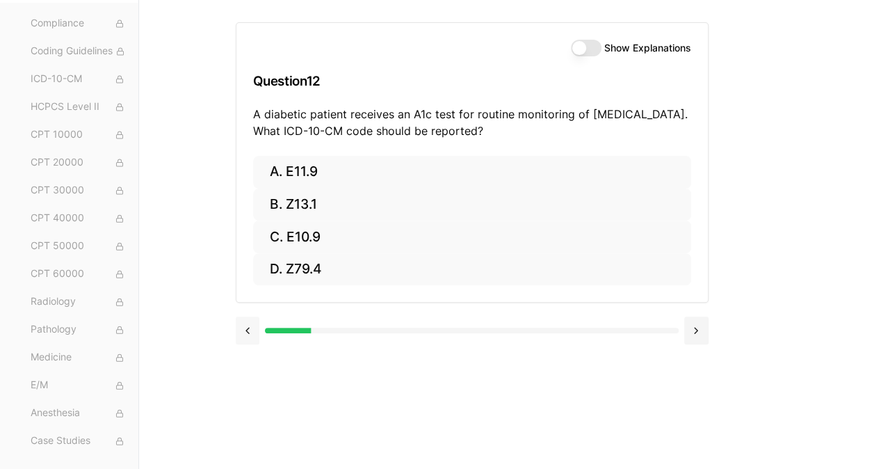
click at [243, 323] on button at bounding box center [248, 330] width 24 height 28
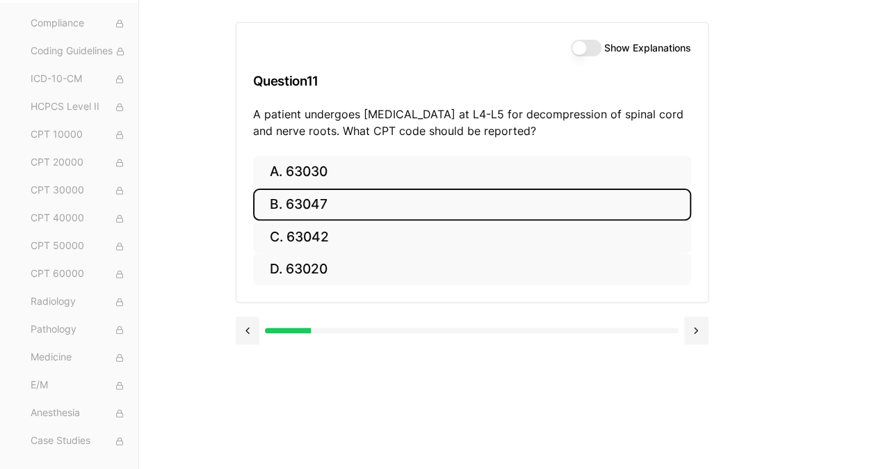
click at [595, 45] on button "Show Explanations" at bounding box center [586, 48] width 31 height 17
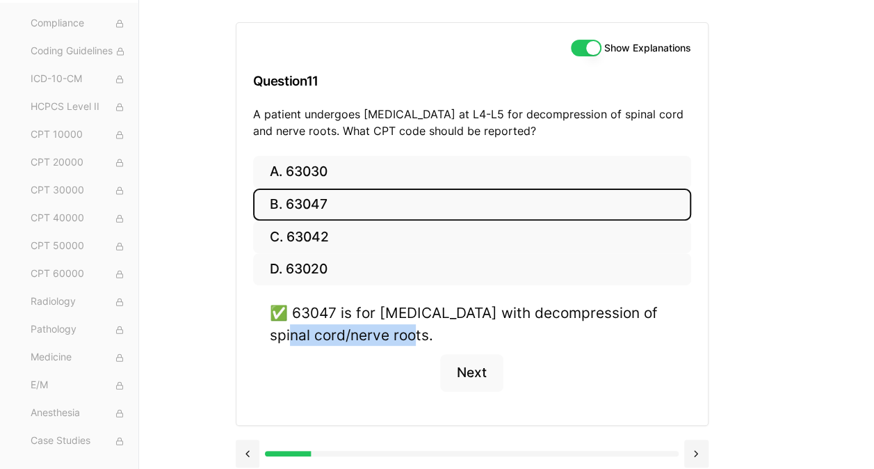
drag, startPoint x: 687, startPoint y: 296, endPoint x: 564, endPoint y: 385, distance: 151.9
click at [564, 385] on div "A. 63030 B. 63047 C. 63042 D. 63020 ✅ 63047 is for [MEDICAL_DATA] with decompre…" at bounding box center [471, 290] width 471 height 269
click at [564, 385] on div "✅ 63047 is for [MEDICAL_DATA] with decompression of spinal cord/nerve roots. Ne…" at bounding box center [472, 355] width 438 height 106
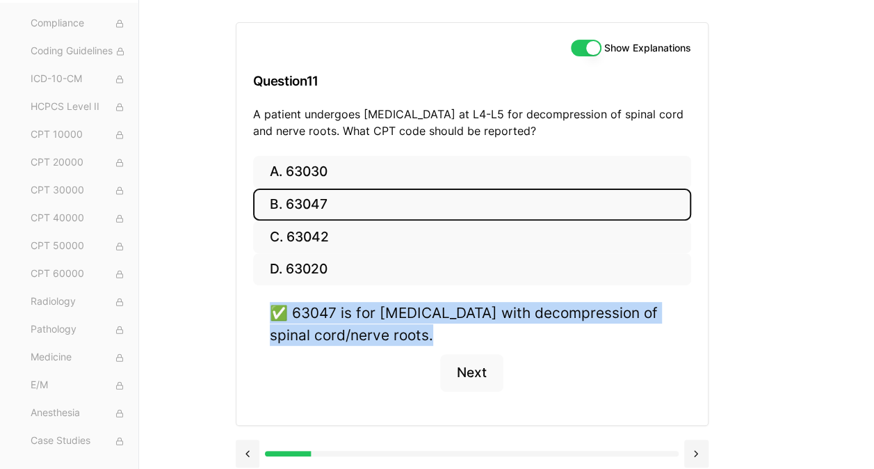
drag, startPoint x: 564, startPoint y: 385, endPoint x: 749, endPoint y: 350, distance: 188.1
click at [749, 350] on div "Show Explanations Question 11 A patient undergoes [MEDICAL_DATA] at L4-L5 for d…" at bounding box center [507, 234] width 542 height 469
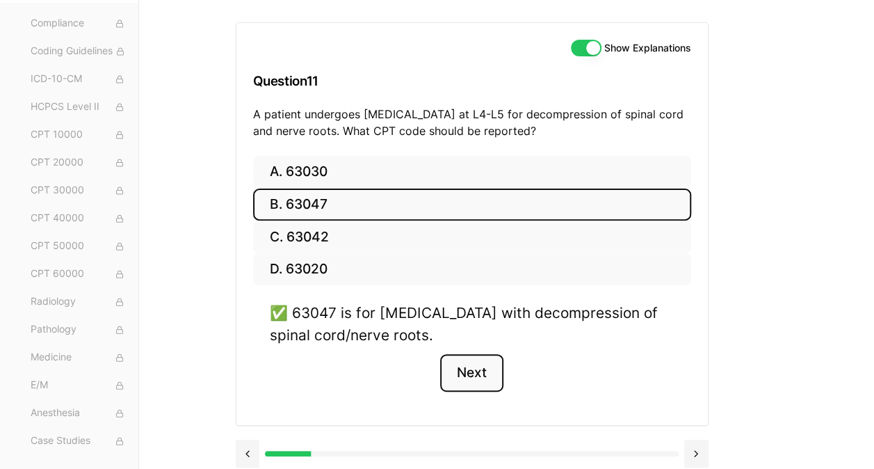
click at [483, 369] on button "Next" at bounding box center [471, 373] width 63 height 38
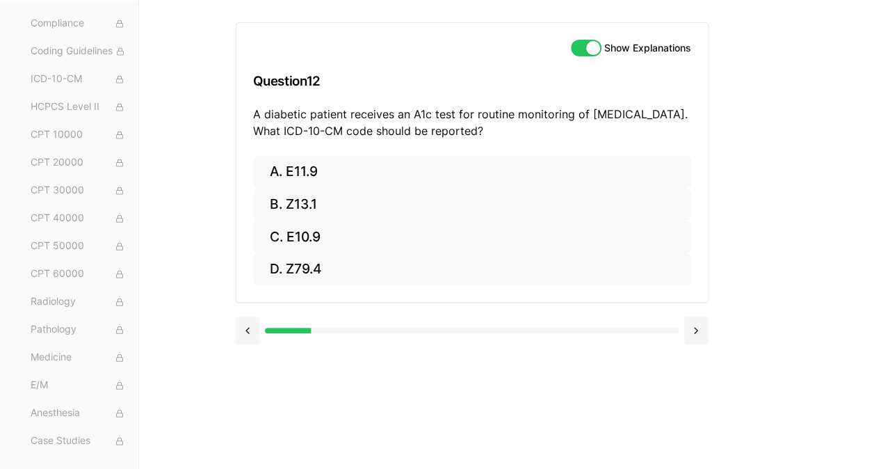
click at [591, 50] on button "Show Explanations" at bounding box center [586, 48] width 31 height 17
click at [587, 52] on button "Show Explanations" at bounding box center [586, 48] width 31 height 17
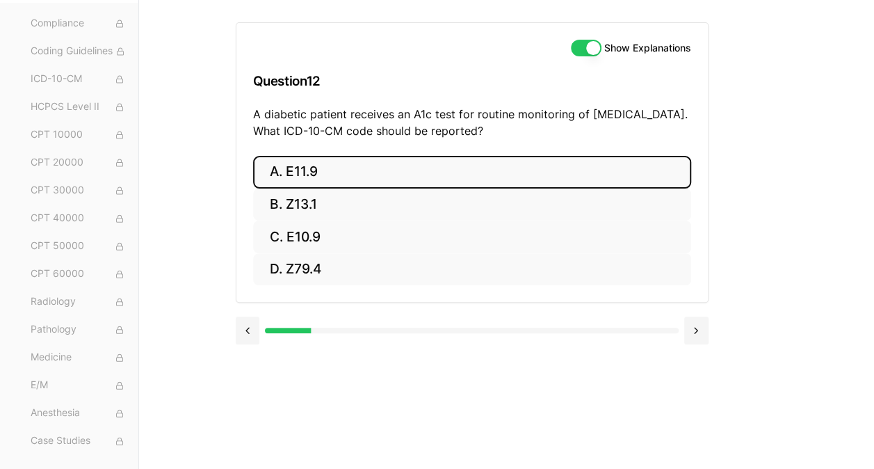
click at [316, 167] on button "A. E11.9" at bounding box center [472, 172] width 438 height 33
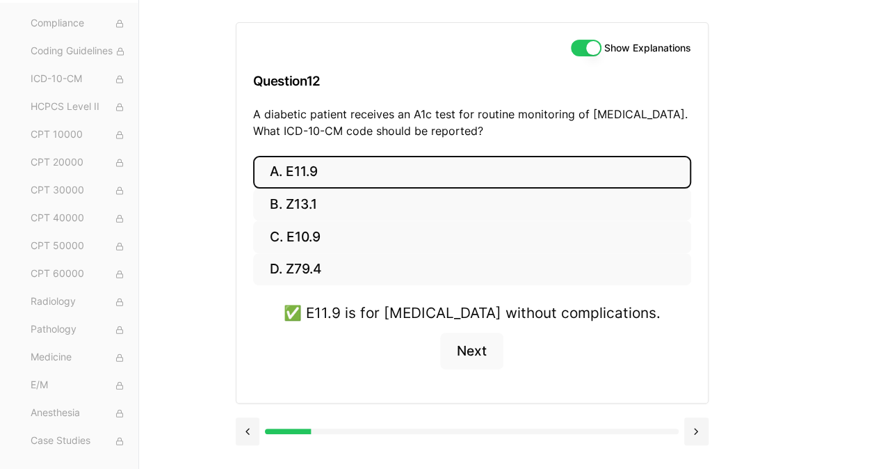
click at [697, 428] on button at bounding box center [696, 431] width 24 height 28
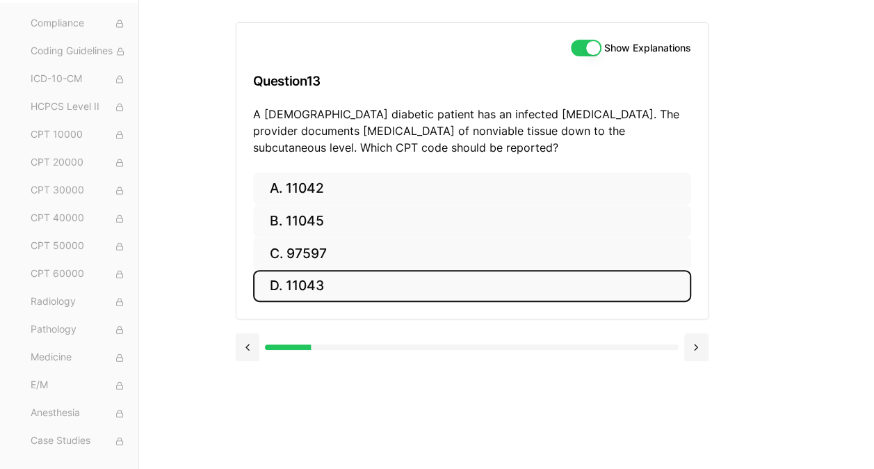
click at [326, 286] on button "D. 11043" at bounding box center [472, 286] width 438 height 33
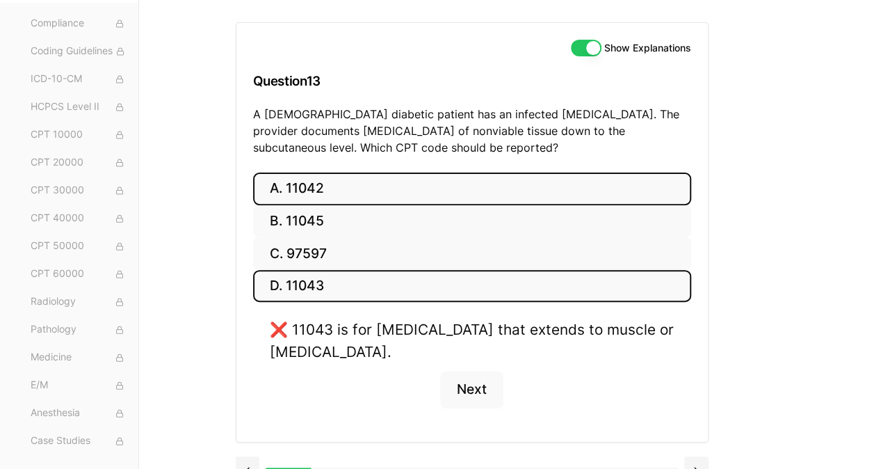
click at [318, 186] on button "A. 11042" at bounding box center [472, 188] width 438 height 33
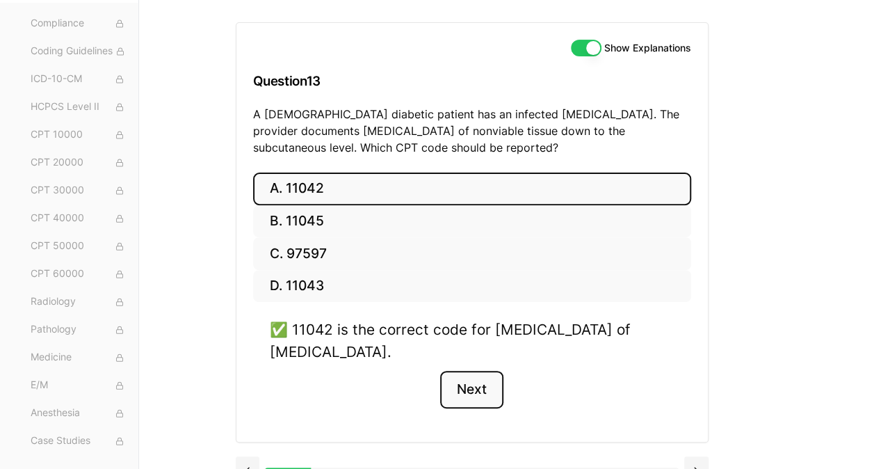
click at [478, 385] on button "Next" at bounding box center [471, 390] width 63 height 38
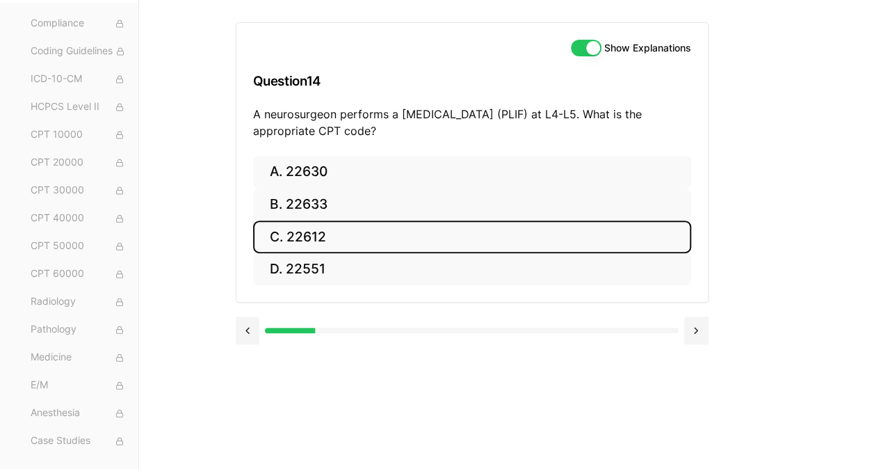
click at [337, 239] on button "C. 22612" at bounding box center [472, 236] width 438 height 33
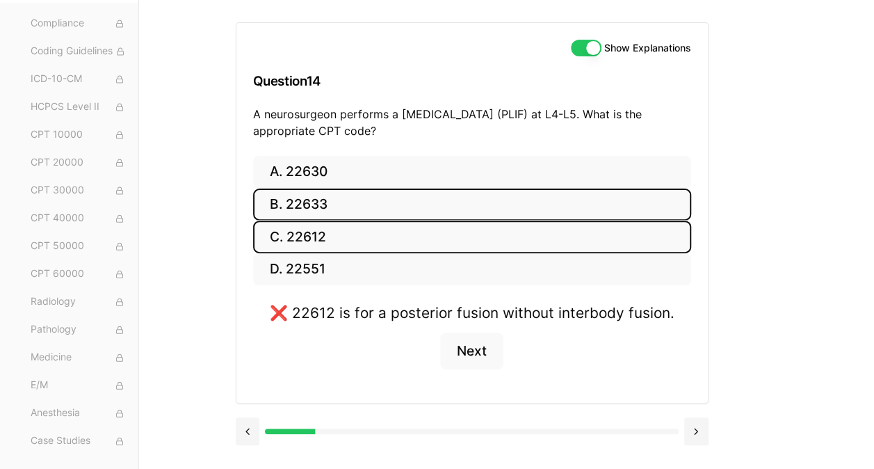
click at [331, 201] on button "B. 22633" at bounding box center [472, 204] width 438 height 33
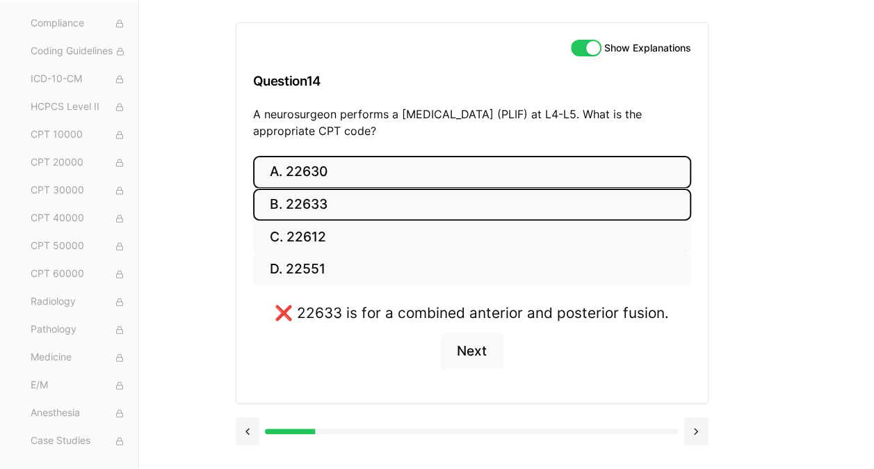
click at [327, 175] on button "A. 22630" at bounding box center [472, 172] width 438 height 33
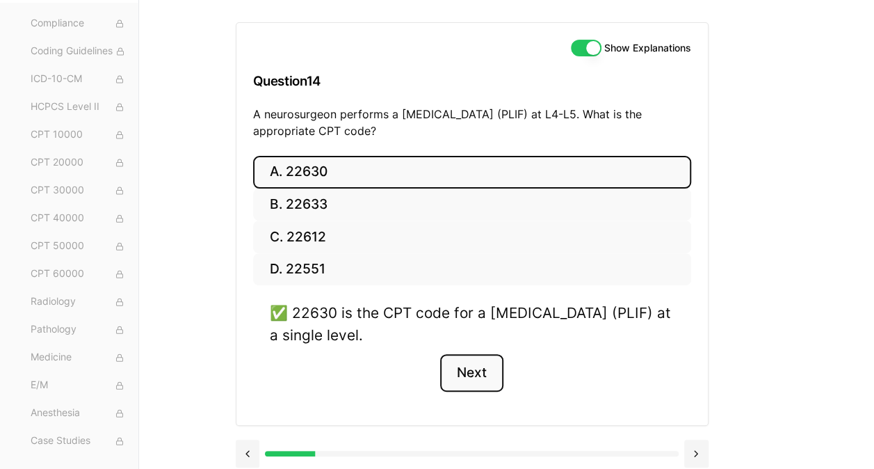
click at [469, 373] on button "Next" at bounding box center [471, 373] width 63 height 38
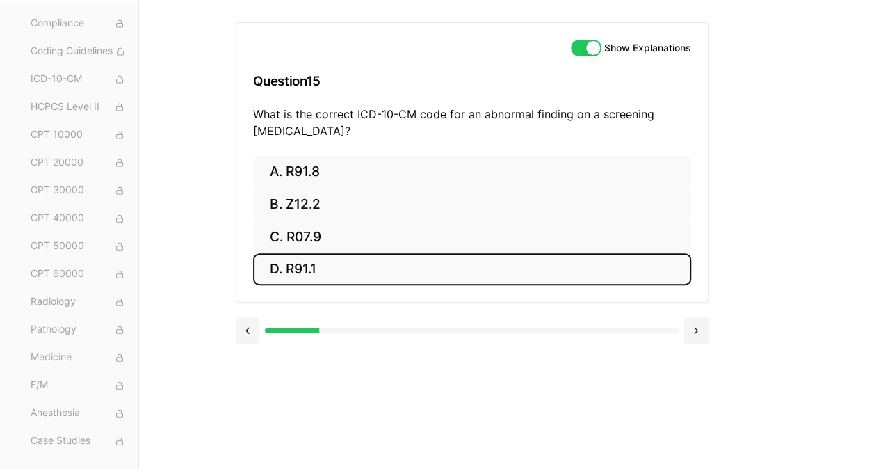
click at [316, 264] on button "D. R91.1" at bounding box center [472, 269] width 438 height 33
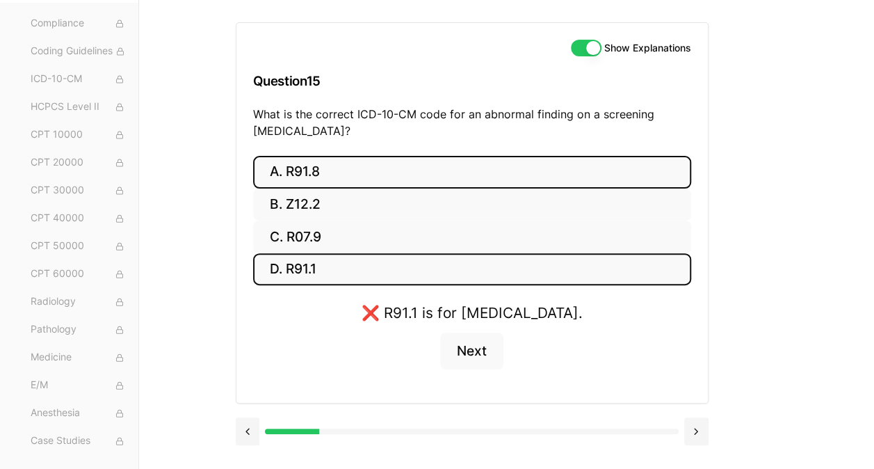
click at [326, 170] on button "A. R91.8" at bounding box center [472, 172] width 438 height 33
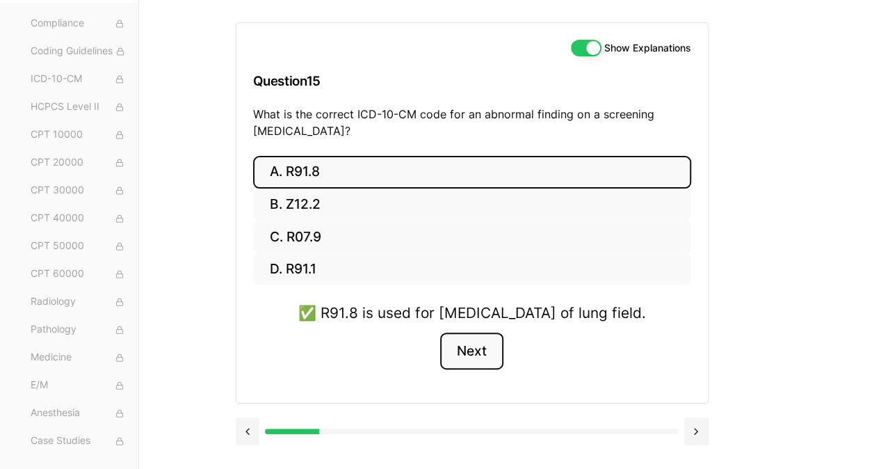
click at [471, 364] on button "Next" at bounding box center [471, 351] width 63 height 38
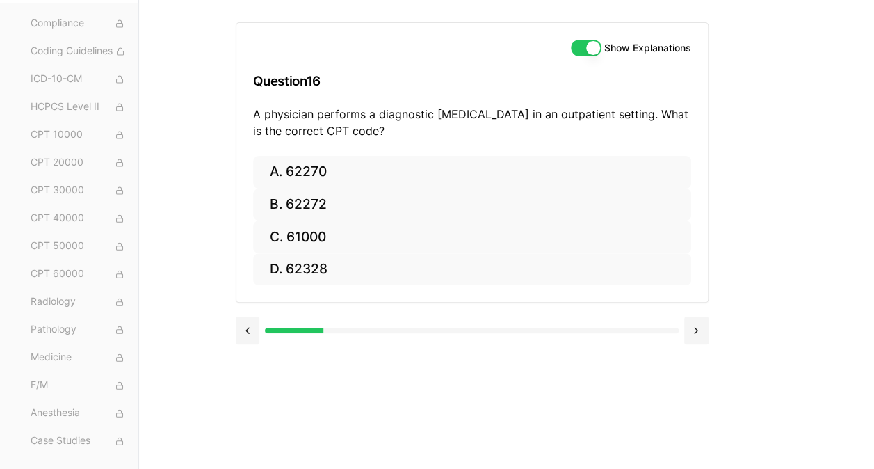
click at [412, 268] on button "D. 62328" at bounding box center [472, 269] width 438 height 33
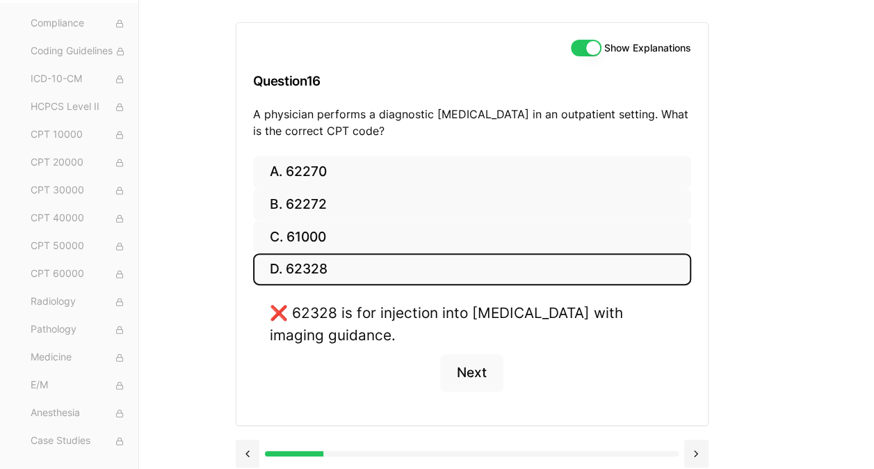
click at [590, 53] on button "Show Explanations" at bounding box center [586, 48] width 31 height 17
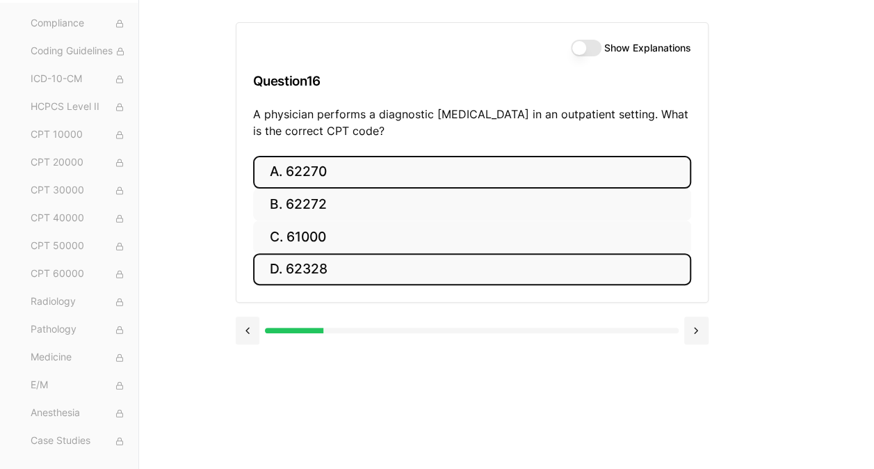
click at [307, 179] on button "A. 62270" at bounding box center [472, 172] width 438 height 33
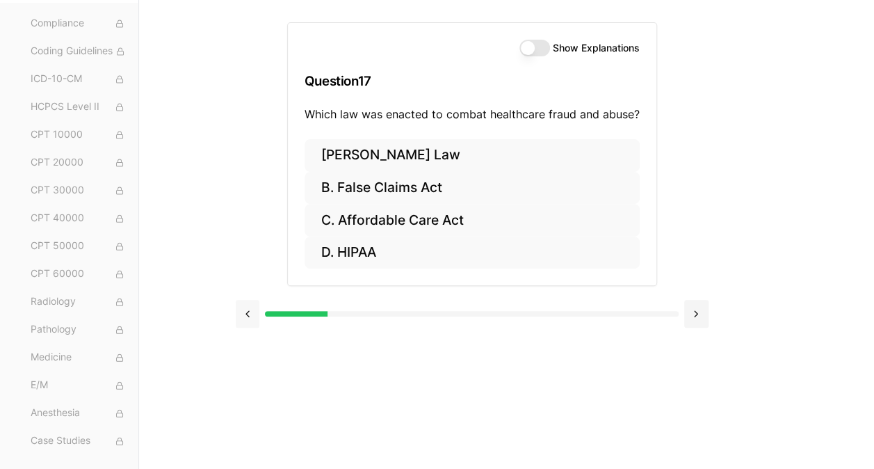
click at [252, 310] on button at bounding box center [248, 314] width 24 height 28
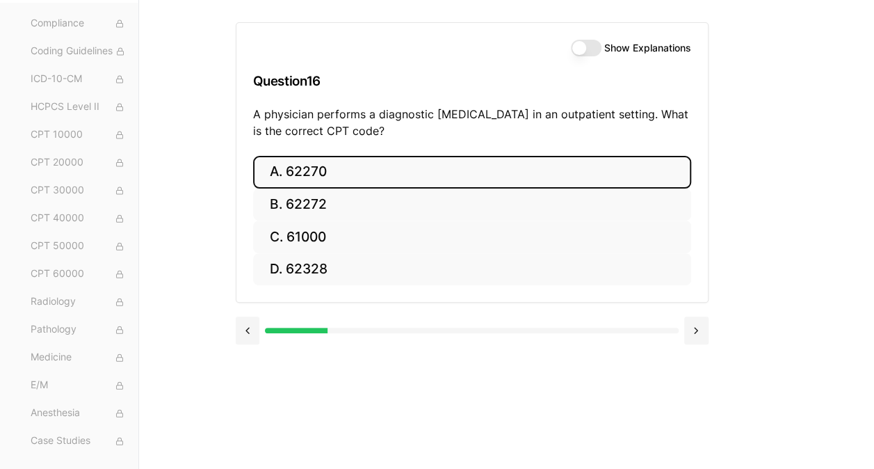
click at [591, 51] on button "Show Explanations" at bounding box center [586, 48] width 31 height 17
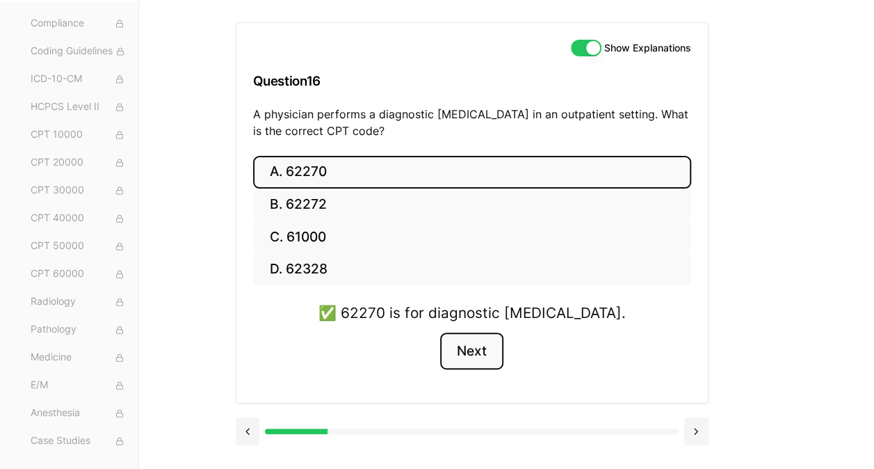
click at [469, 344] on button "Next" at bounding box center [471, 351] width 63 height 38
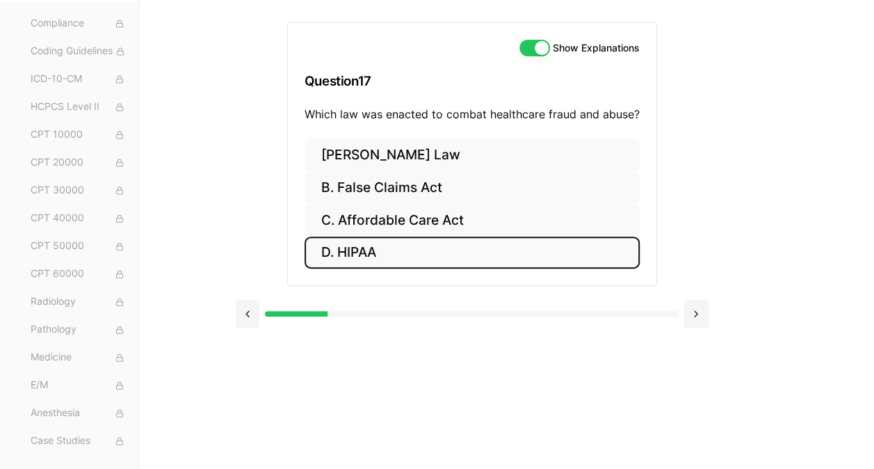
click at [396, 253] on button "D. HIPAA" at bounding box center [472, 252] width 335 height 33
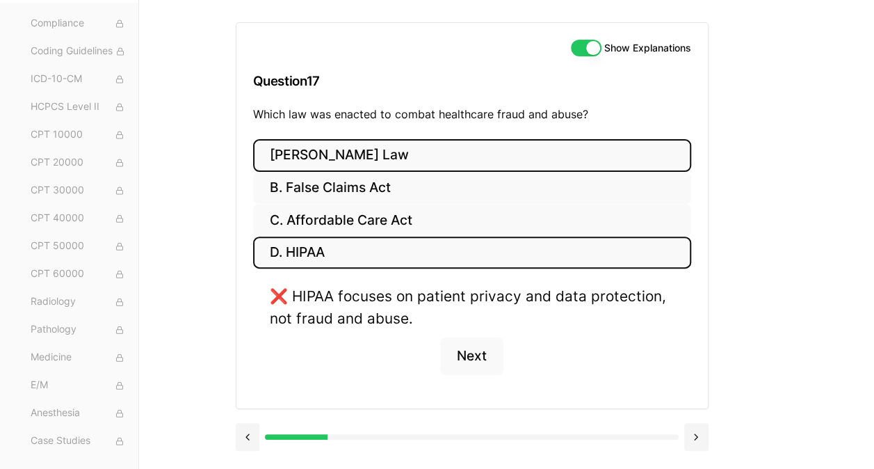
click at [348, 150] on button "[PERSON_NAME] Law" at bounding box center [472, 155] width 438 height 33
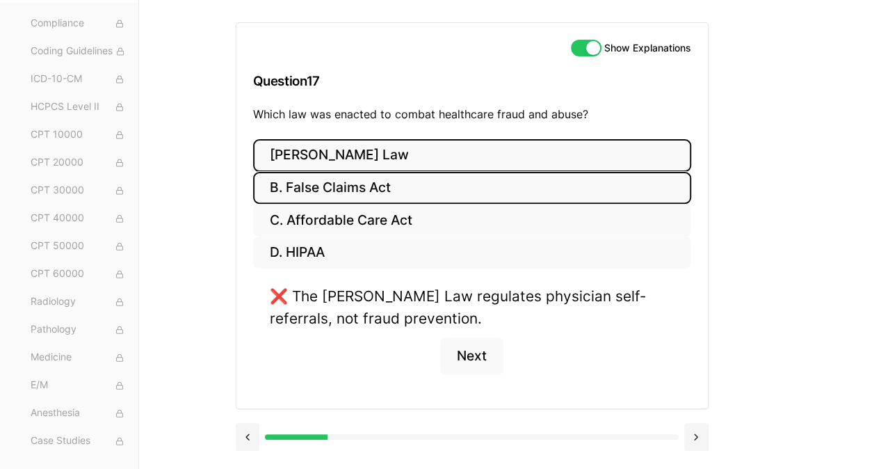
click at [341, 184] on button "B. False Claims Act" at bounding box center [472, 188] width 438 height 33
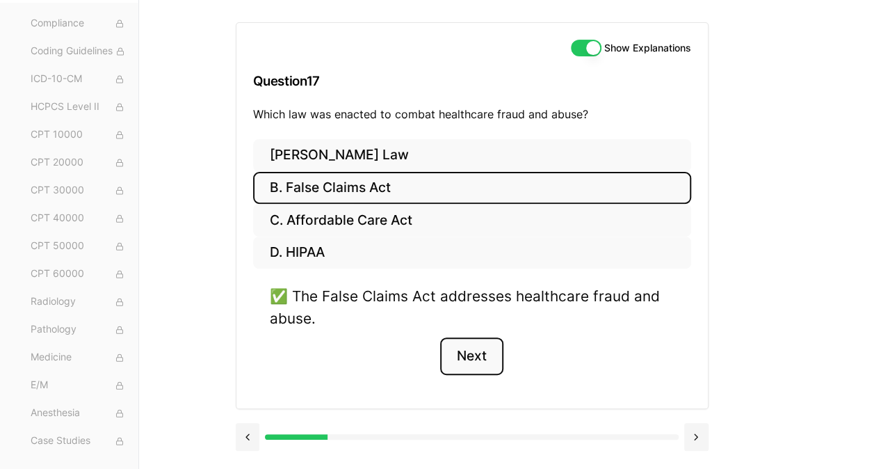
click at [466, 353] on button "Next" at bounding box center [471, 356] width 63 height 38
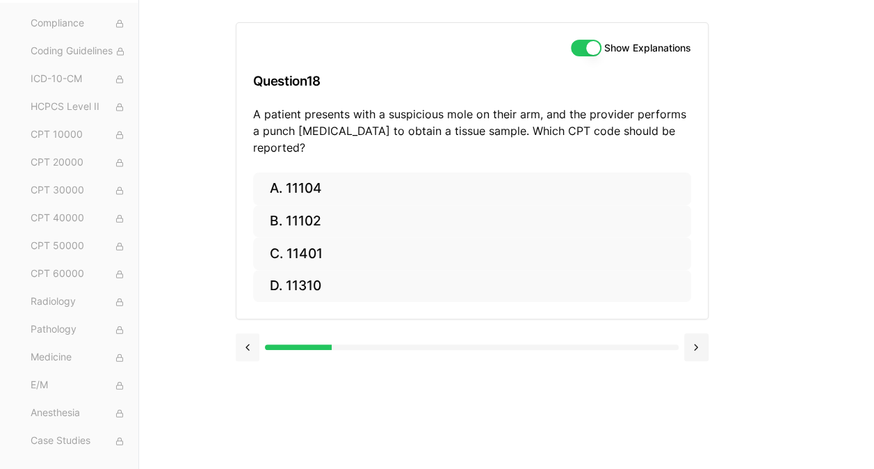
click at [249, 333] on button at bounding box center [248, 347] width 24 height 28
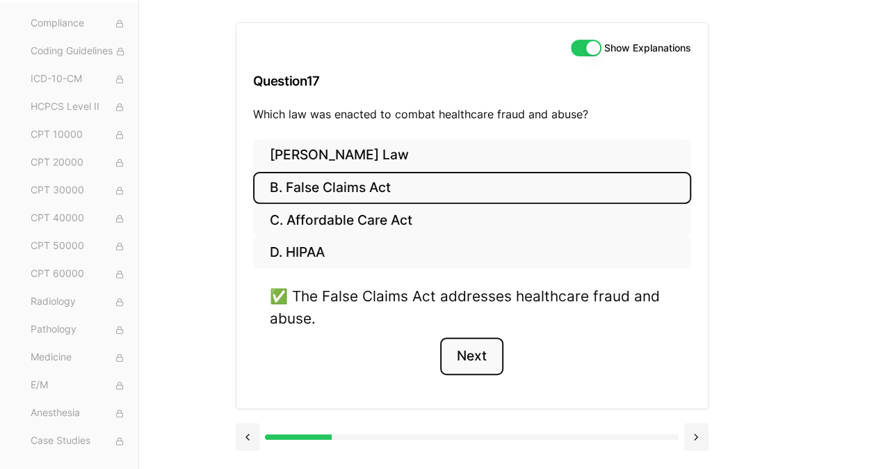
click at [485, 348] on button "Next" at bounding box center [471, 356] width 63 height 38
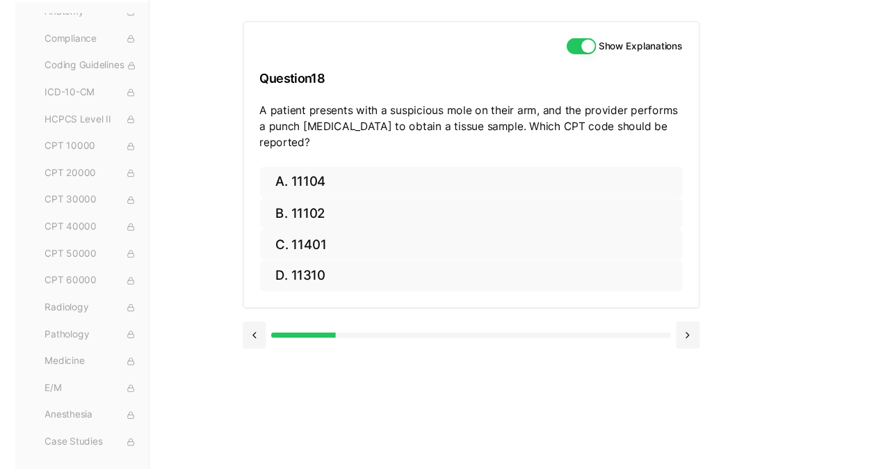
scroll to position [257, 0]
